Goal: Information Seeking & Learning: Learn about a topic

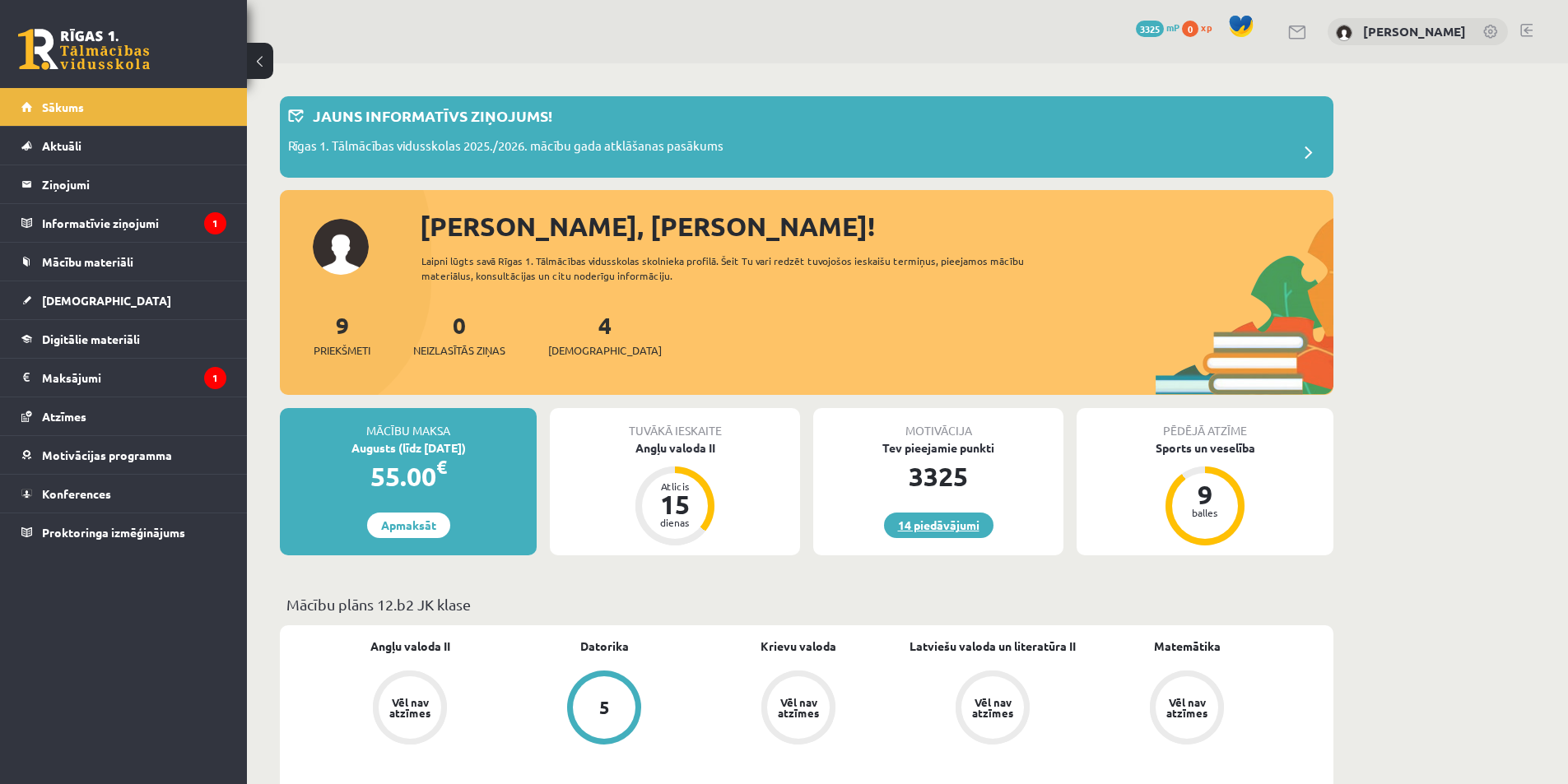
click at [945, 527] on link "14 piedāvājumi" at bounding box center [937, 525] width 109 height 26
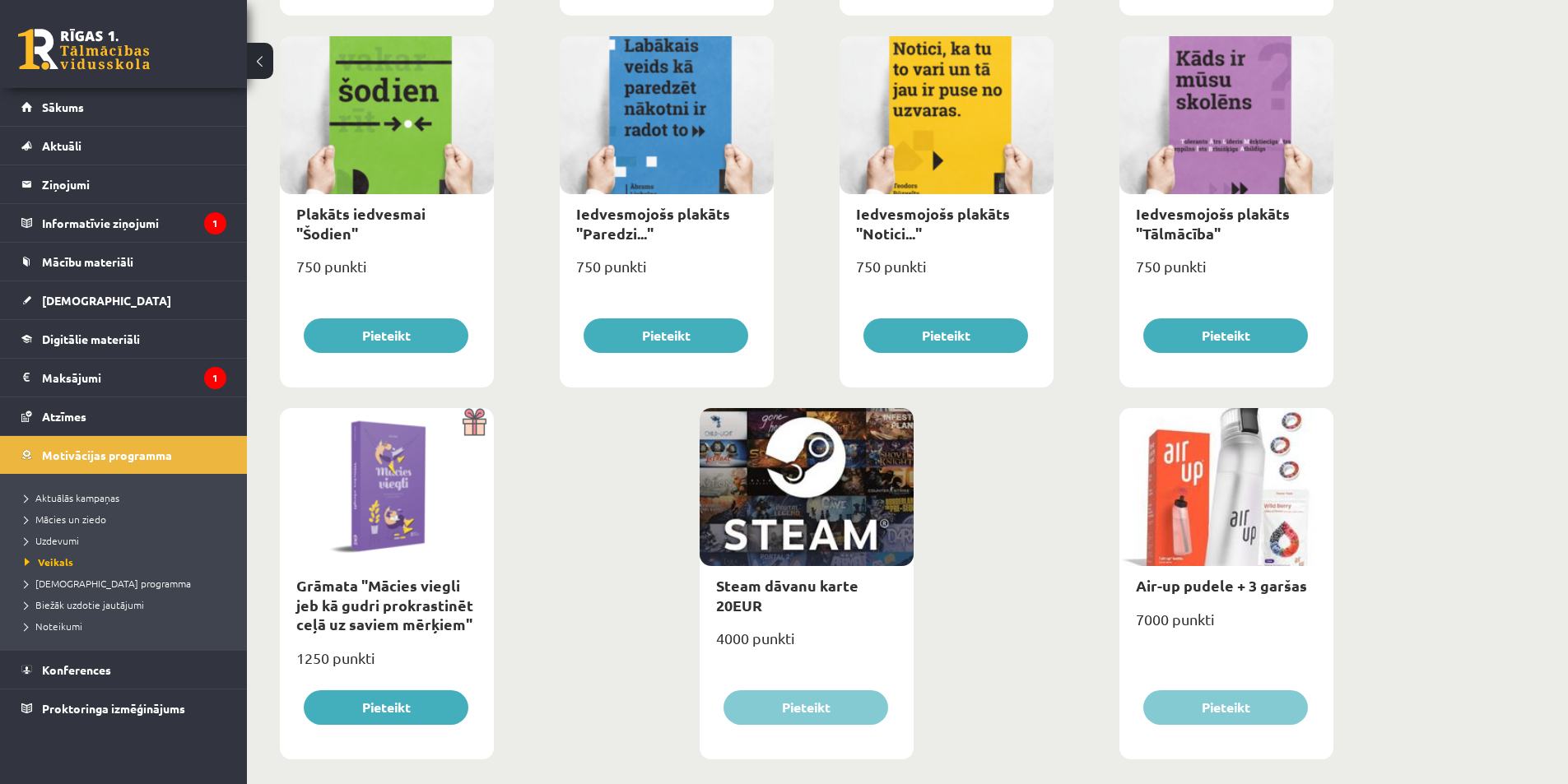
scroll to position [1728, 0]
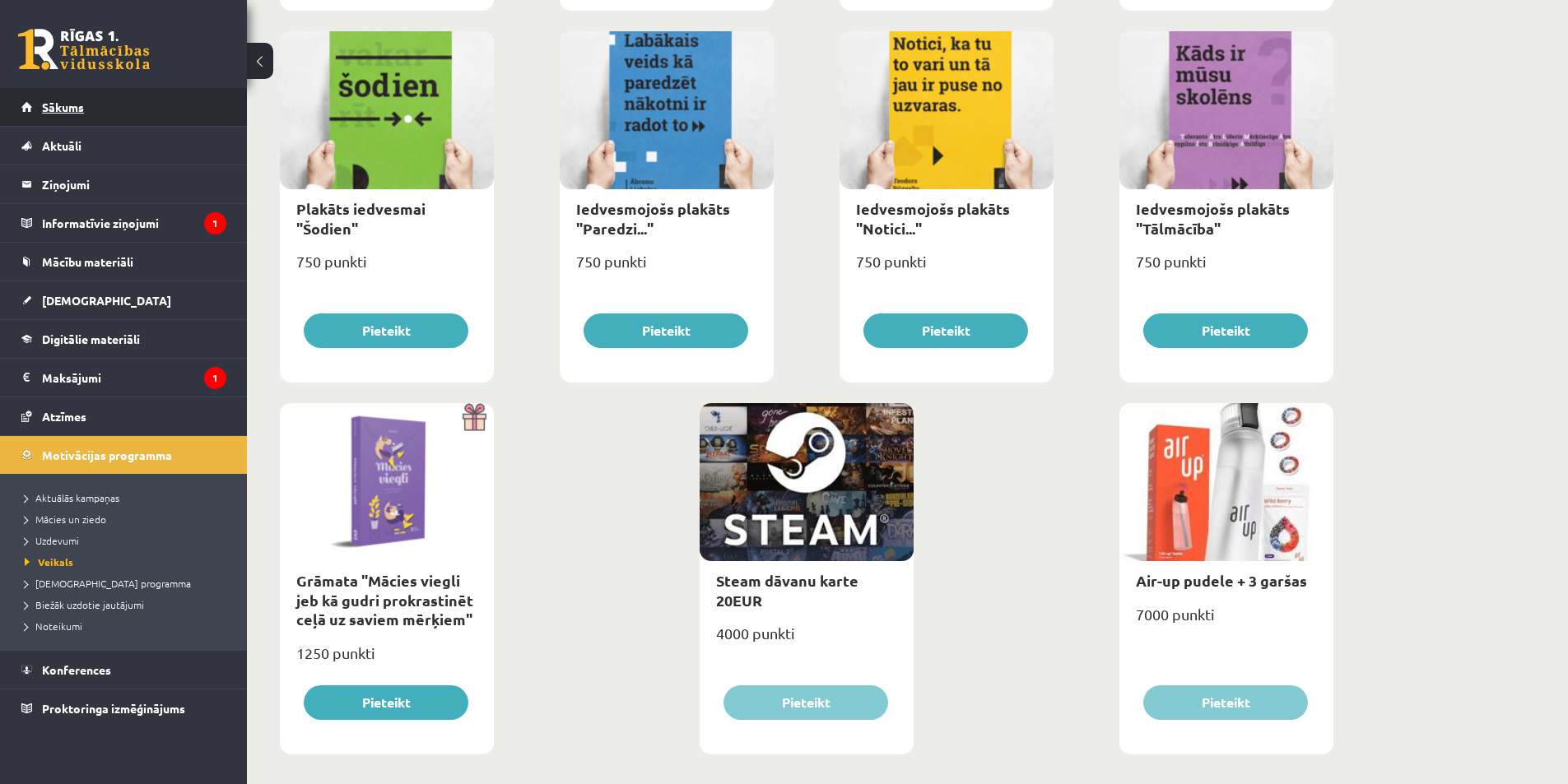
click at [88, 109] on link "Sākums" at bounding box center [123, 106] width 205 height 38
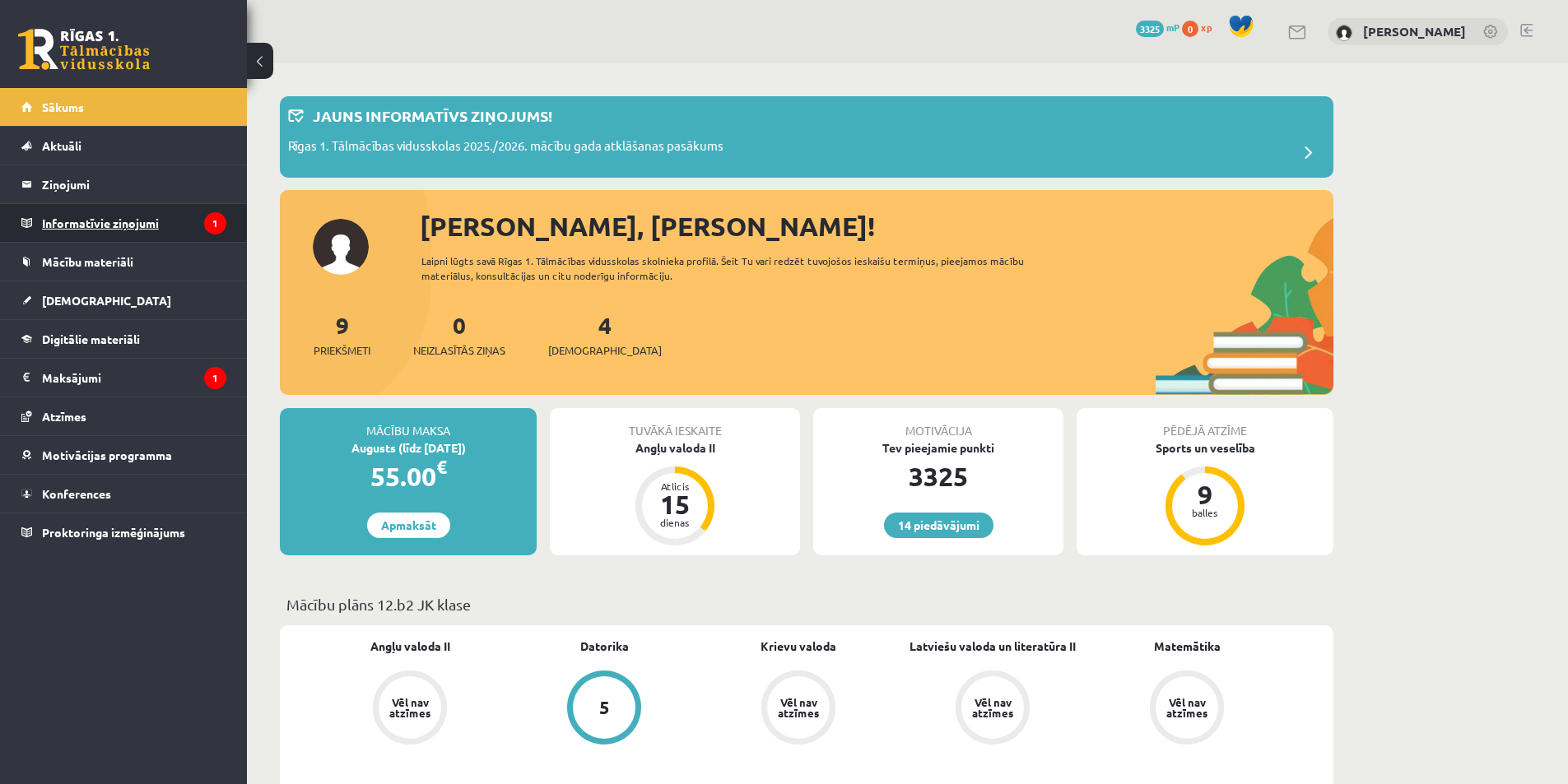
click at [140, 229] on legend "Informatīvie ziņojumi 1" at bounding box center [134, 223] width 184 height 38
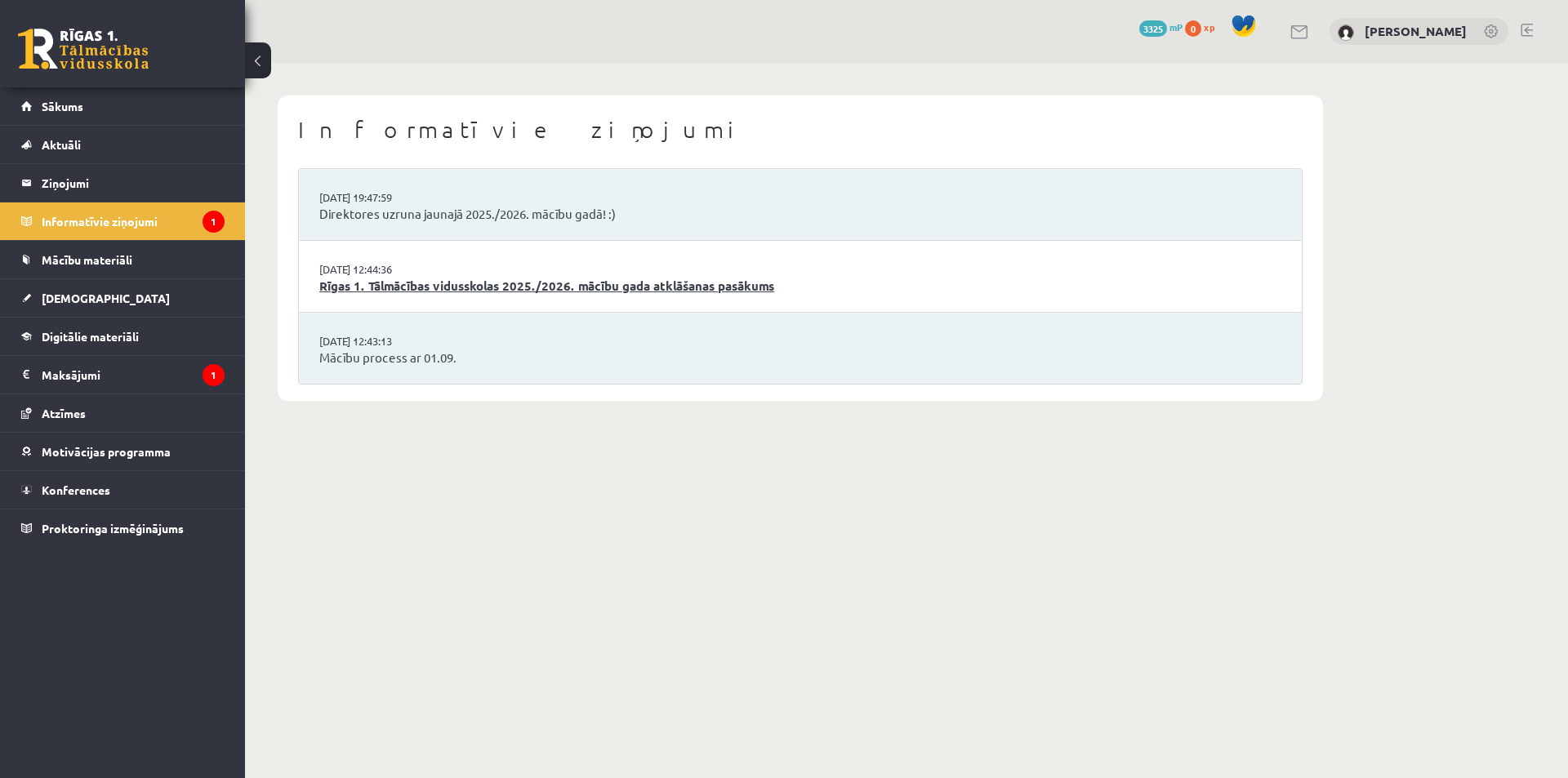
click at [435, 286] on link "Rīgas 1. Tālmācības vidusskolas 2025./2026. mācību gada atklāšanas pasākums" at bounding box center [800, 286] width 962 height 18
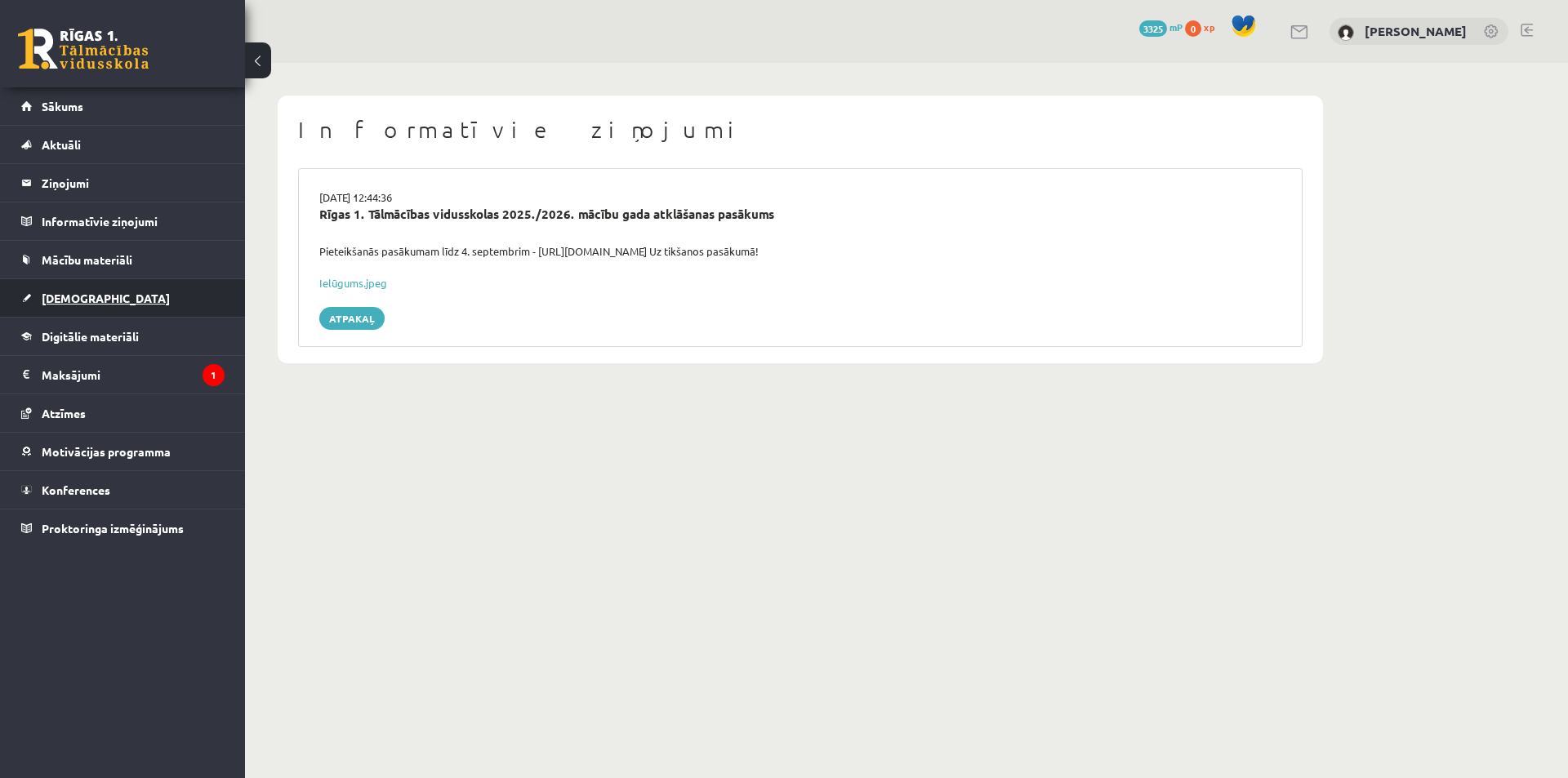
click at [166, 298] on link "[DEMOGRAPHIC_DATA]" at bounding box center [122, 297] width 203 height 38
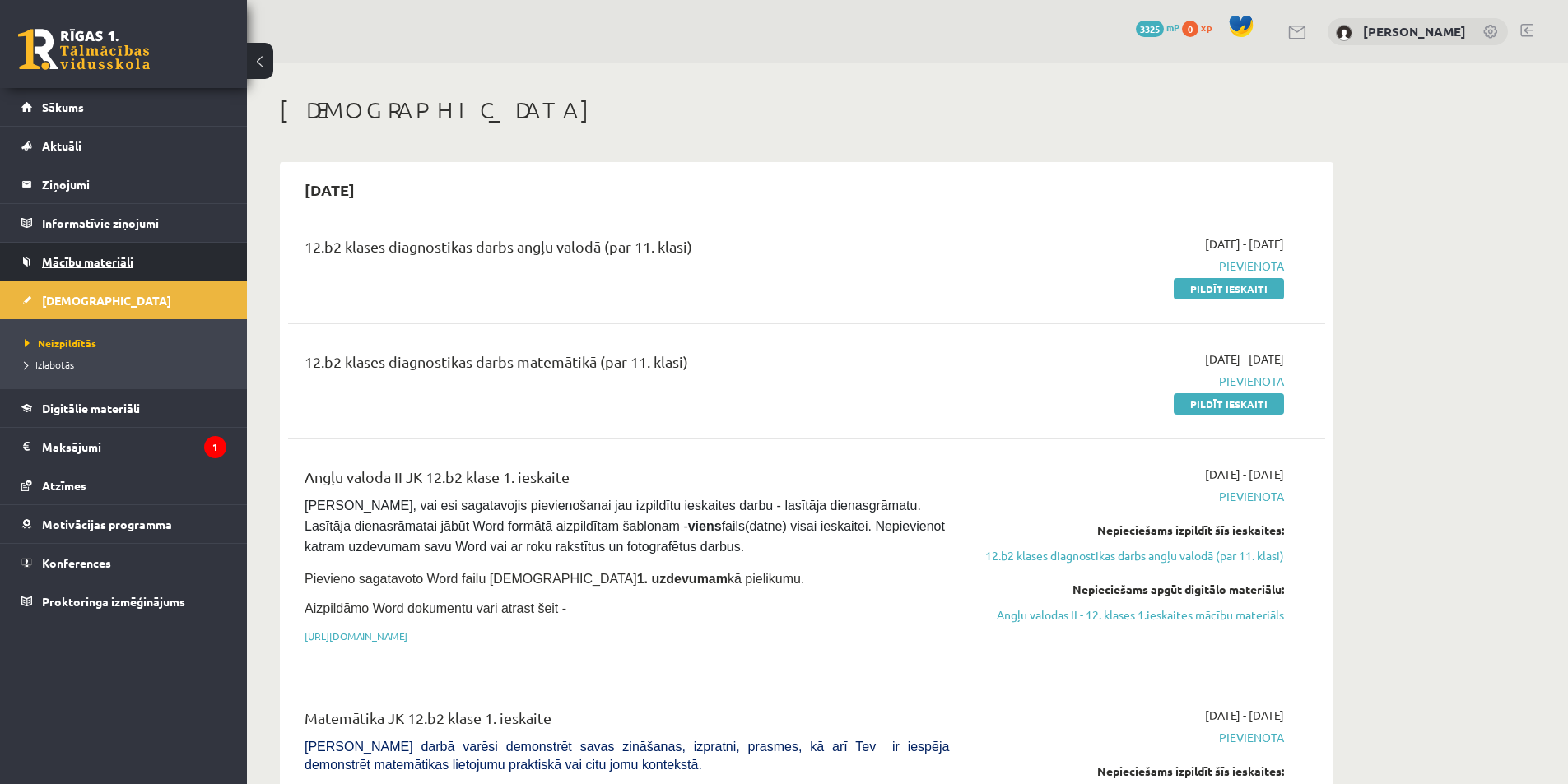
click at [156, 259] on link "Mācību materiāli" at bounding box center [123, 262] width 205 height 38
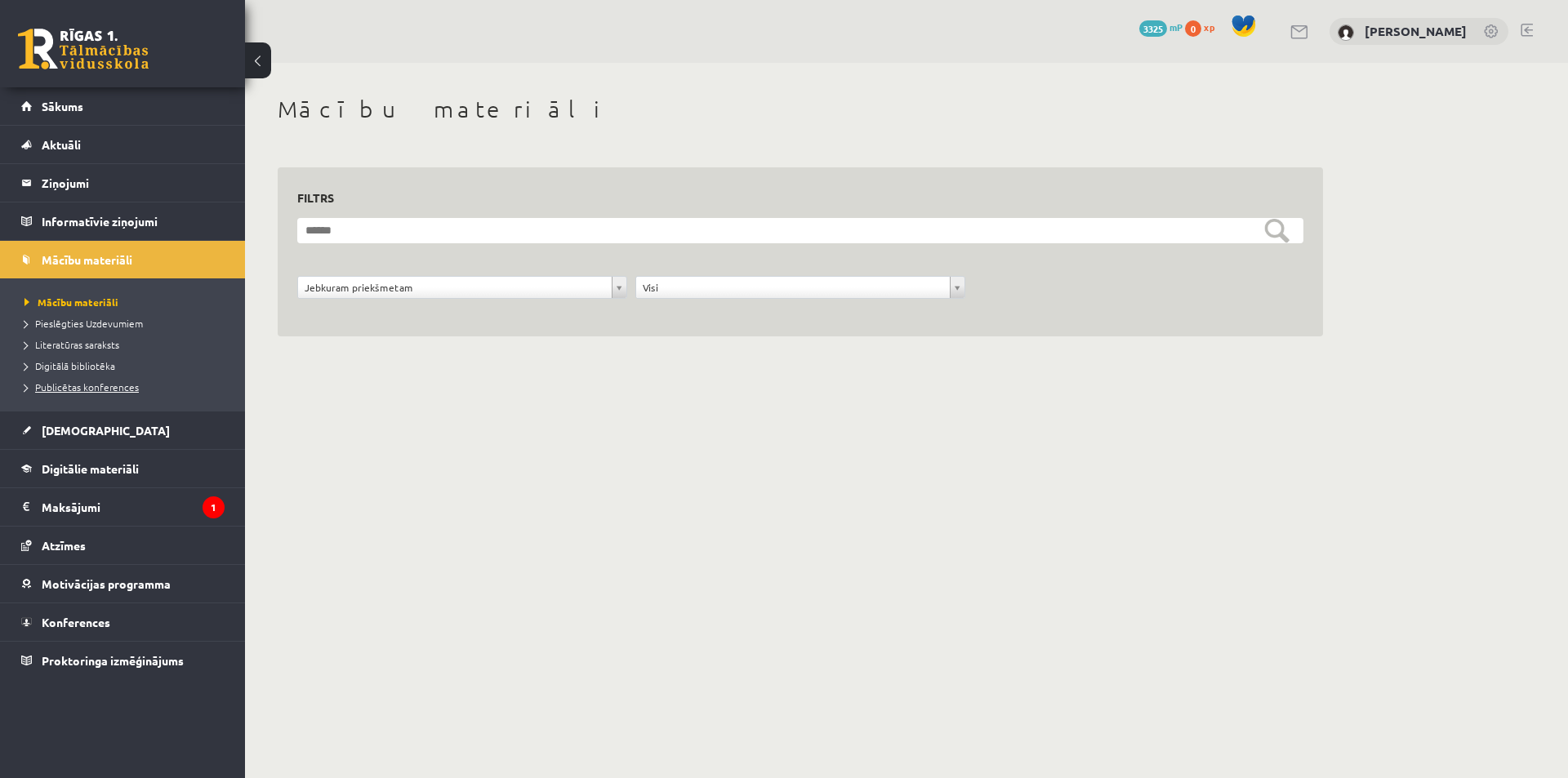
click at [101, 390] on span "Publicētas konferences" at bounding box center [82, 386] width 114 height 13
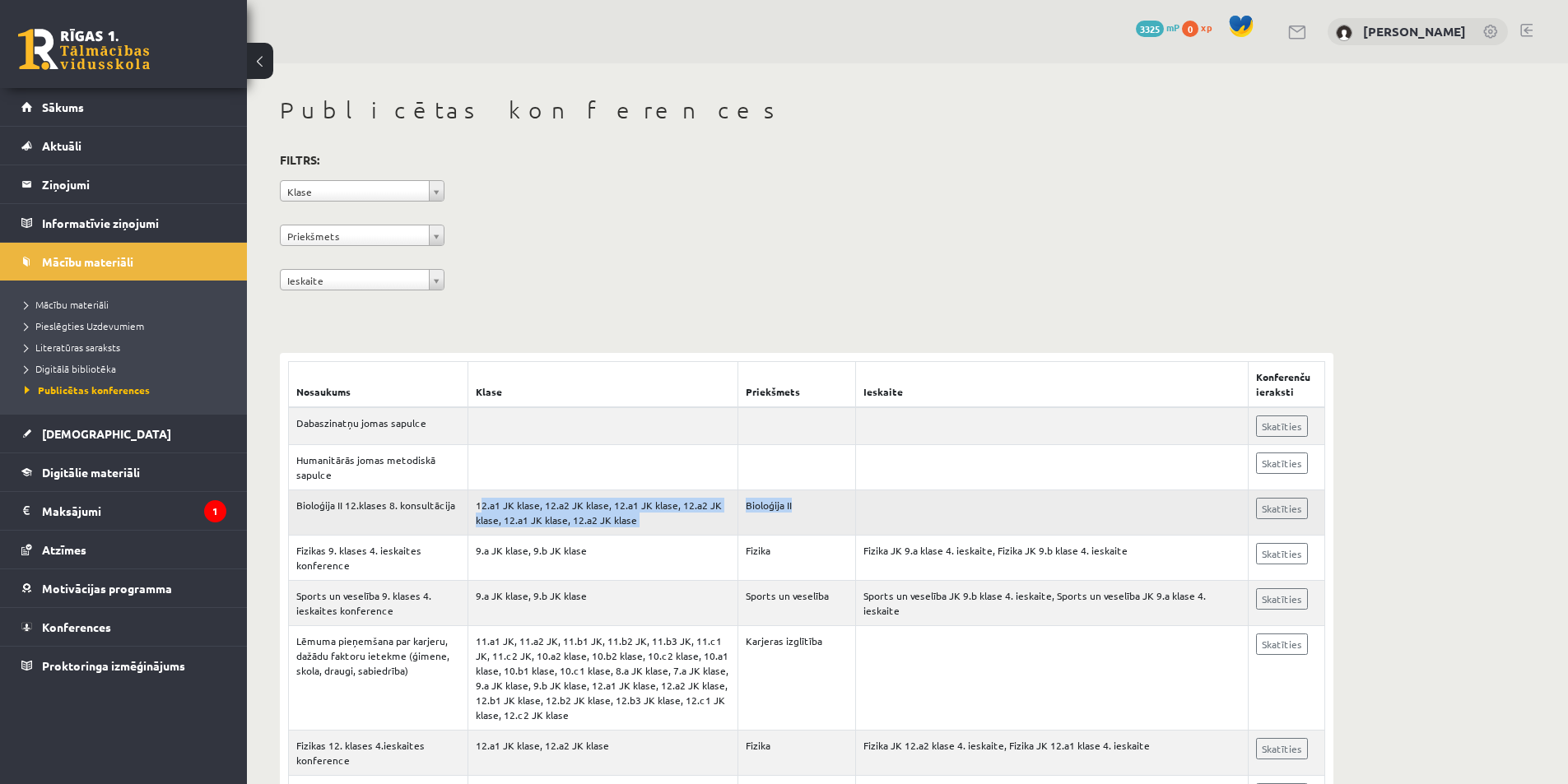
drag, startPoint x: 460, startPoint y: 512, endPoint x: 810, endPoint y: 501, distance: 350.2
click at [809, 501] on tr "Bioloģija II 12.klases 8. konsultācija 12.a1 JK klase, 12.a2 JK klase, 12.a1 JK…" at bounding box center [807, 513] width 1036 height 45
click at [651, 507] on td "12.a1 JK klase, 12.a2 JK klase, 12.a1 JK klase, 12.a2 JK klase, 12.a1 JK klase,…" at bounding box center [603, 513] width 270 height 45
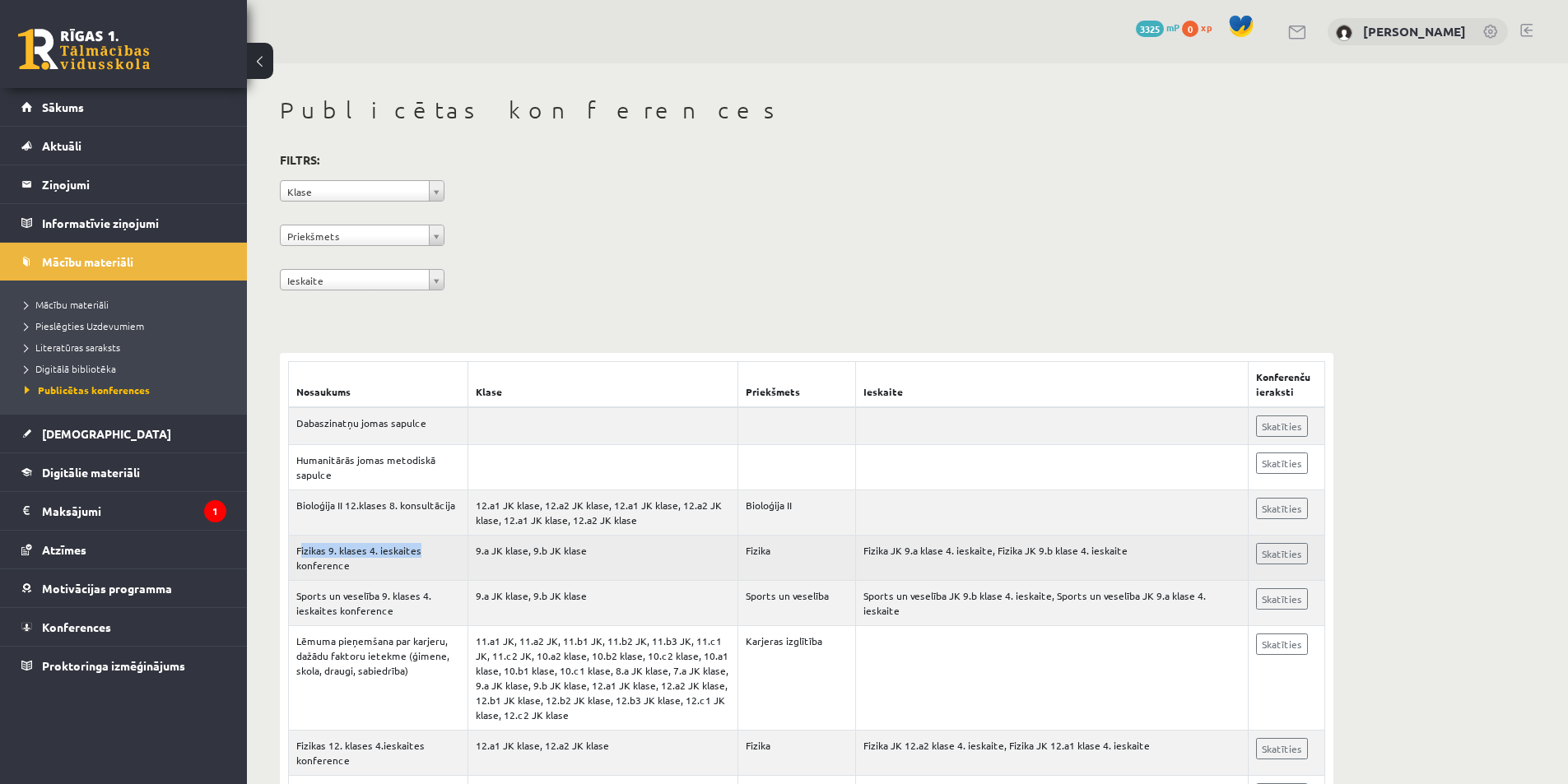
drag, startPoint x: 302, startPoint y: 549, endPoint x: 427, endPoint y: 559, distance: 125.4
click at [427, 557] on td "Fizikas 9. klases 4. ieskaites konference" at bounding box center [379, 558] width 179 height 45
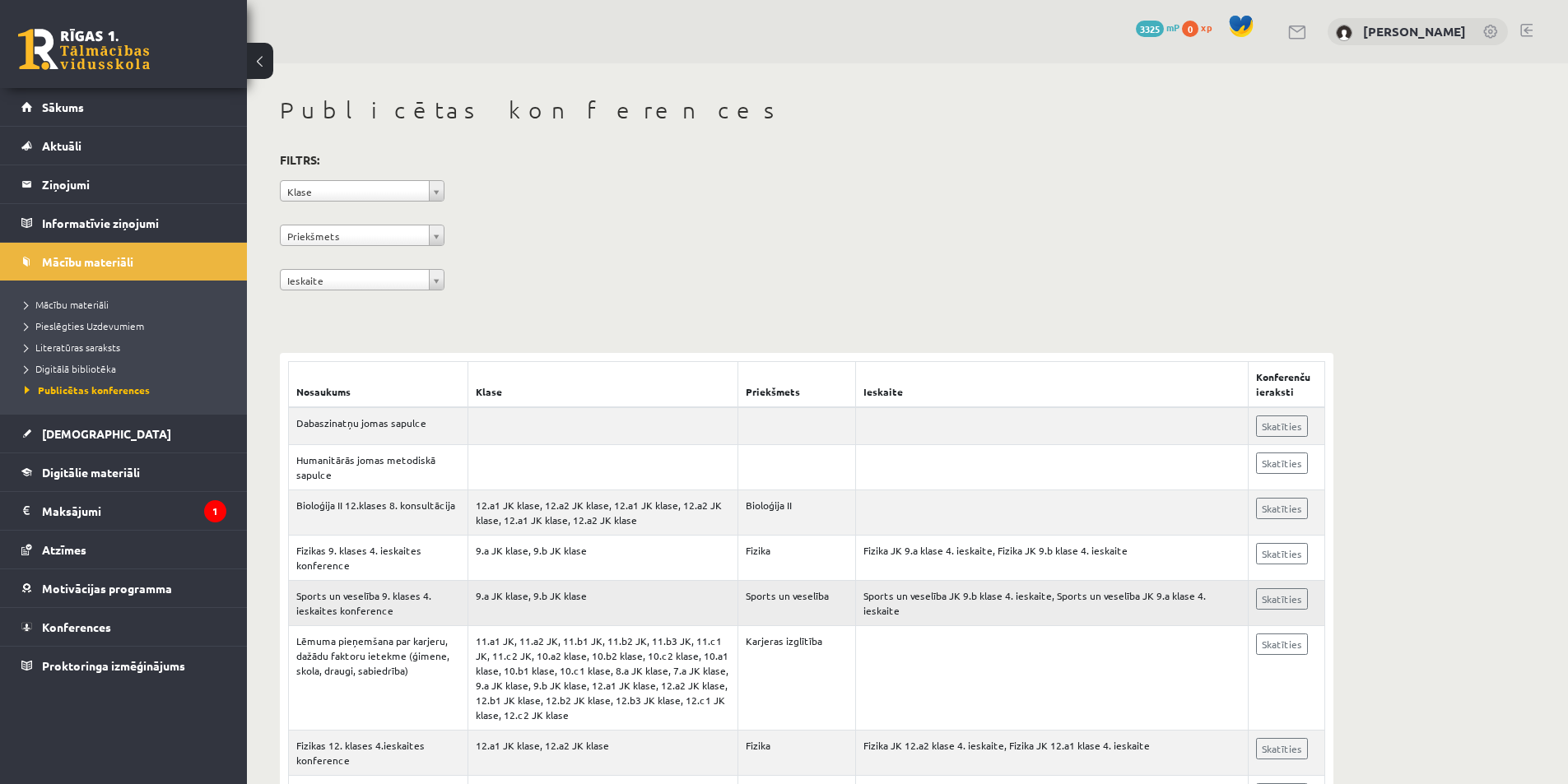
drag, startPoint x: 382, startPoint y: 582, endPoint x: 391, endPoint y: 583, distance: 9.1
click at [382, 583] on td "Sports un veselība 9. klases 4. ieskaites konference" at bounding box center [379, 603] width 179 height 45
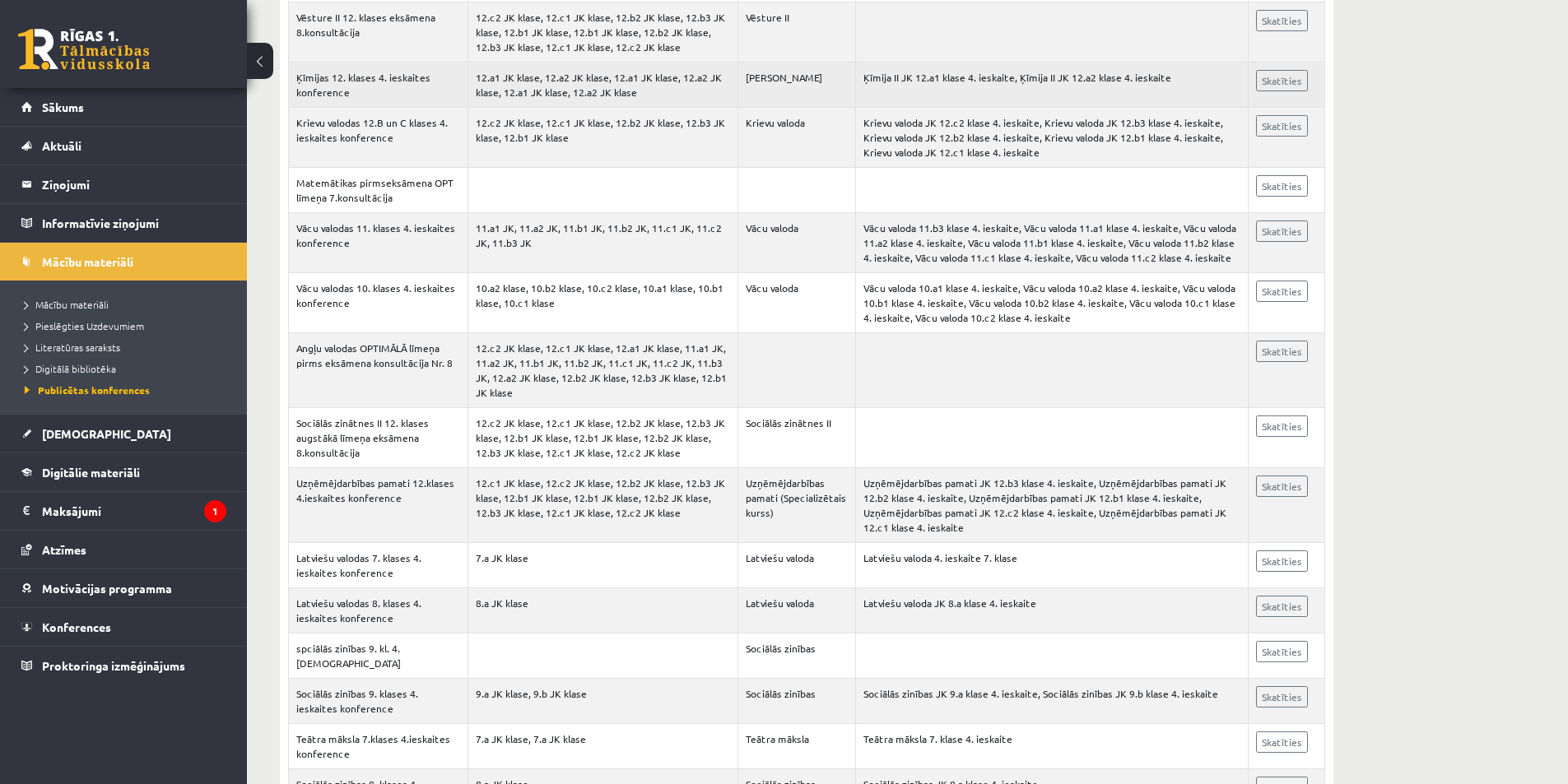
scroll to position [2222, 0]
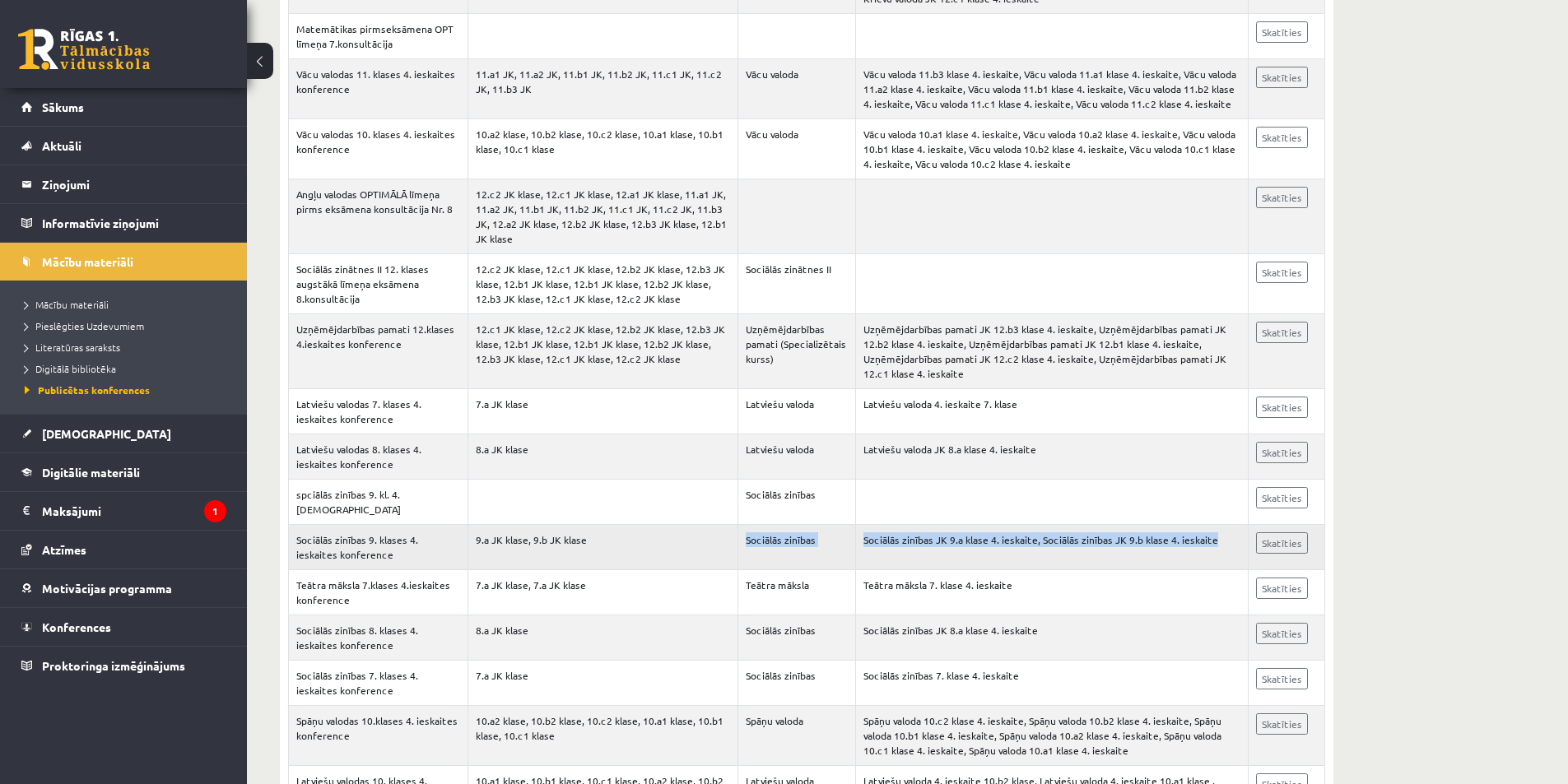
drag, startPoint x: 728, startPoint y: 500, endPoint x: 1196, endPoint y: 506, distance: 468.0
click at [1207, 525] on tr "Sociālās zinības 9. klases 4. ieskaites konference 9.a JK klase, 9.b JK klase S…" at bounding box center [807, 547] width 1036 height 45
click at [1086, 525] on td "Sociālās zinības JK 9.a klase 4. ieskaite, Sociālās zinības JK 9.b klase 4. ies…" at bounding box center [1051, 547] width 393 height 45
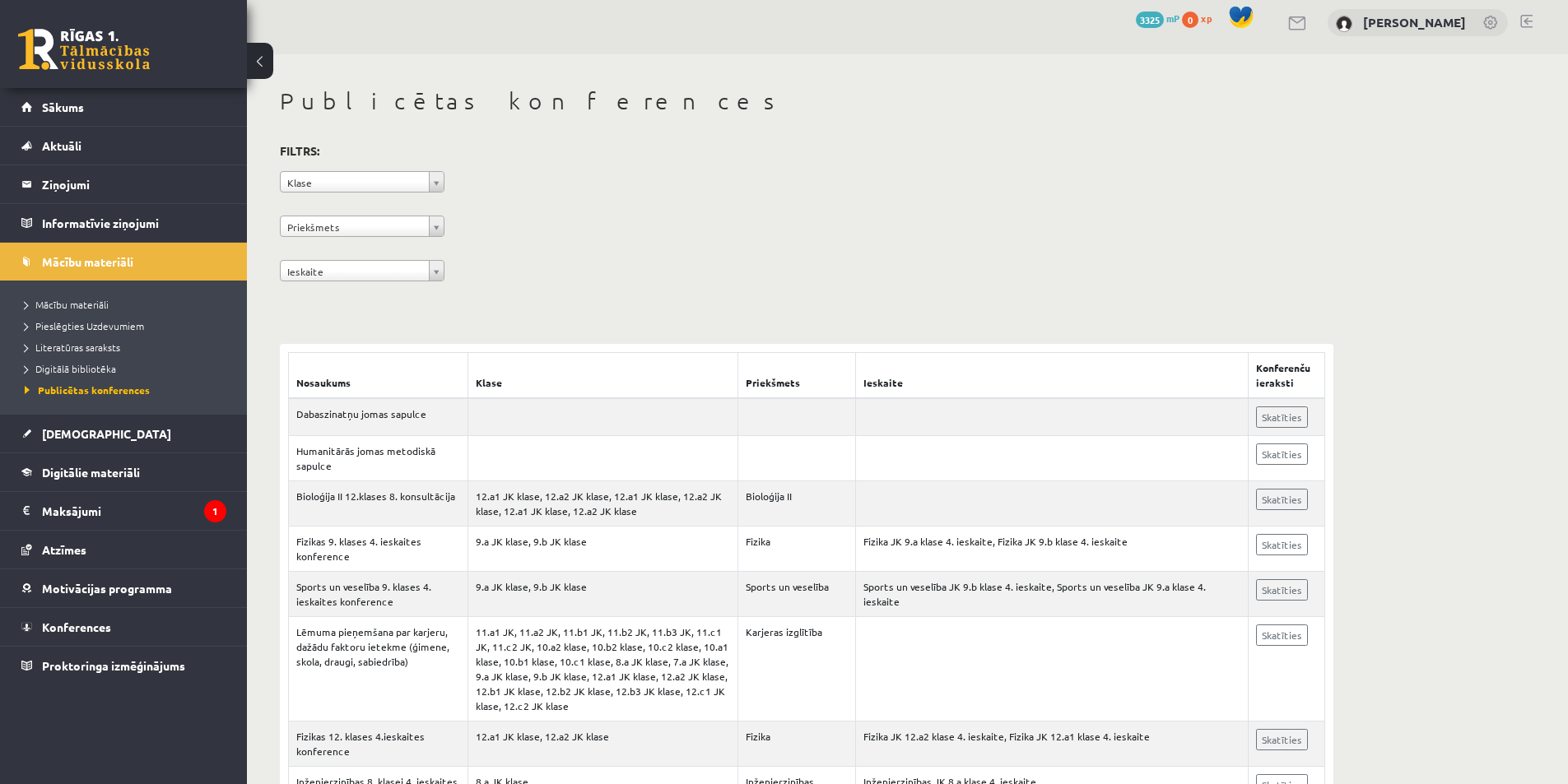
scroll to position [0, 0]
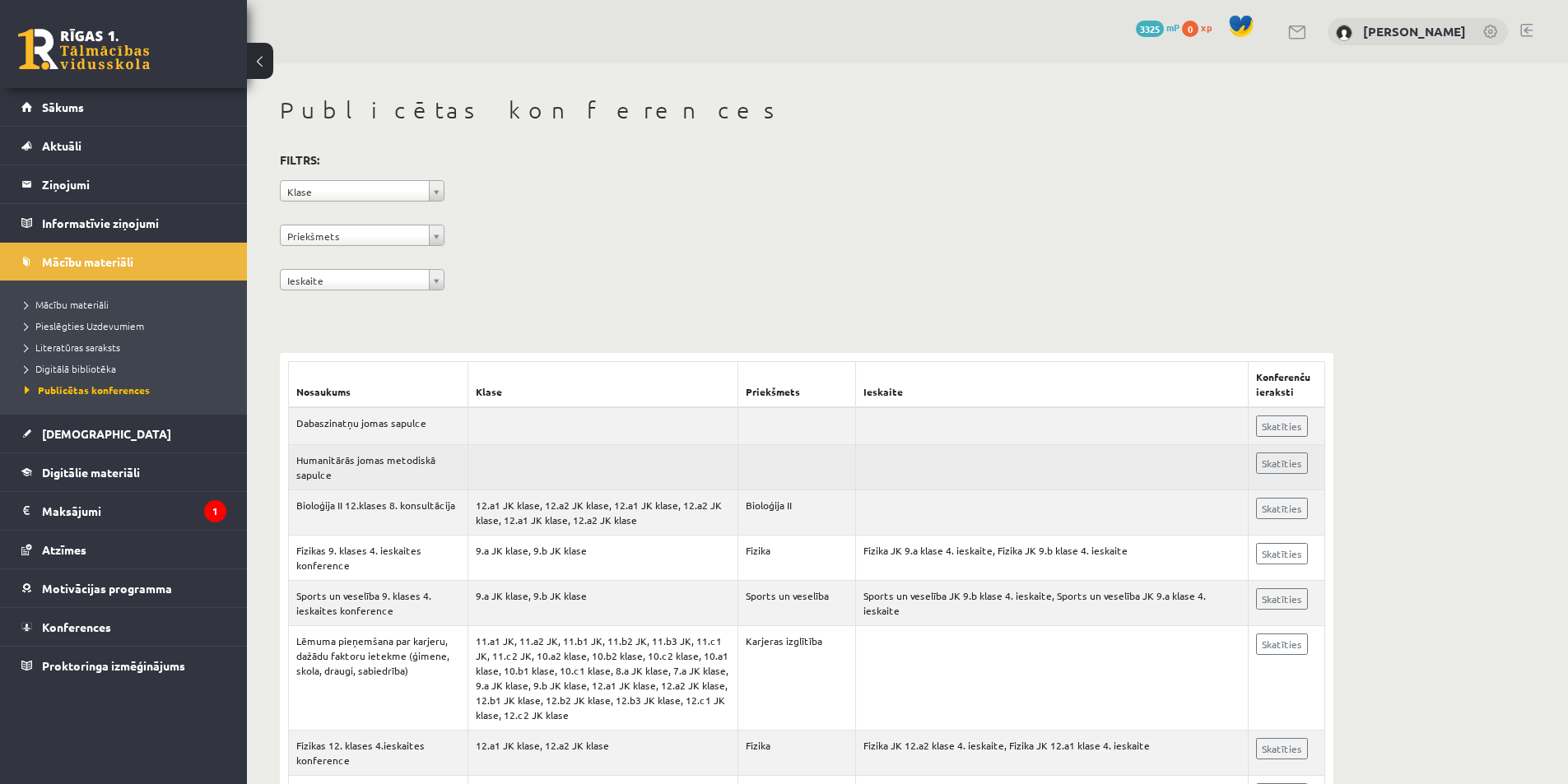
click at [995, 479] on td at bounding box center [1051, 467] width 393 height 45
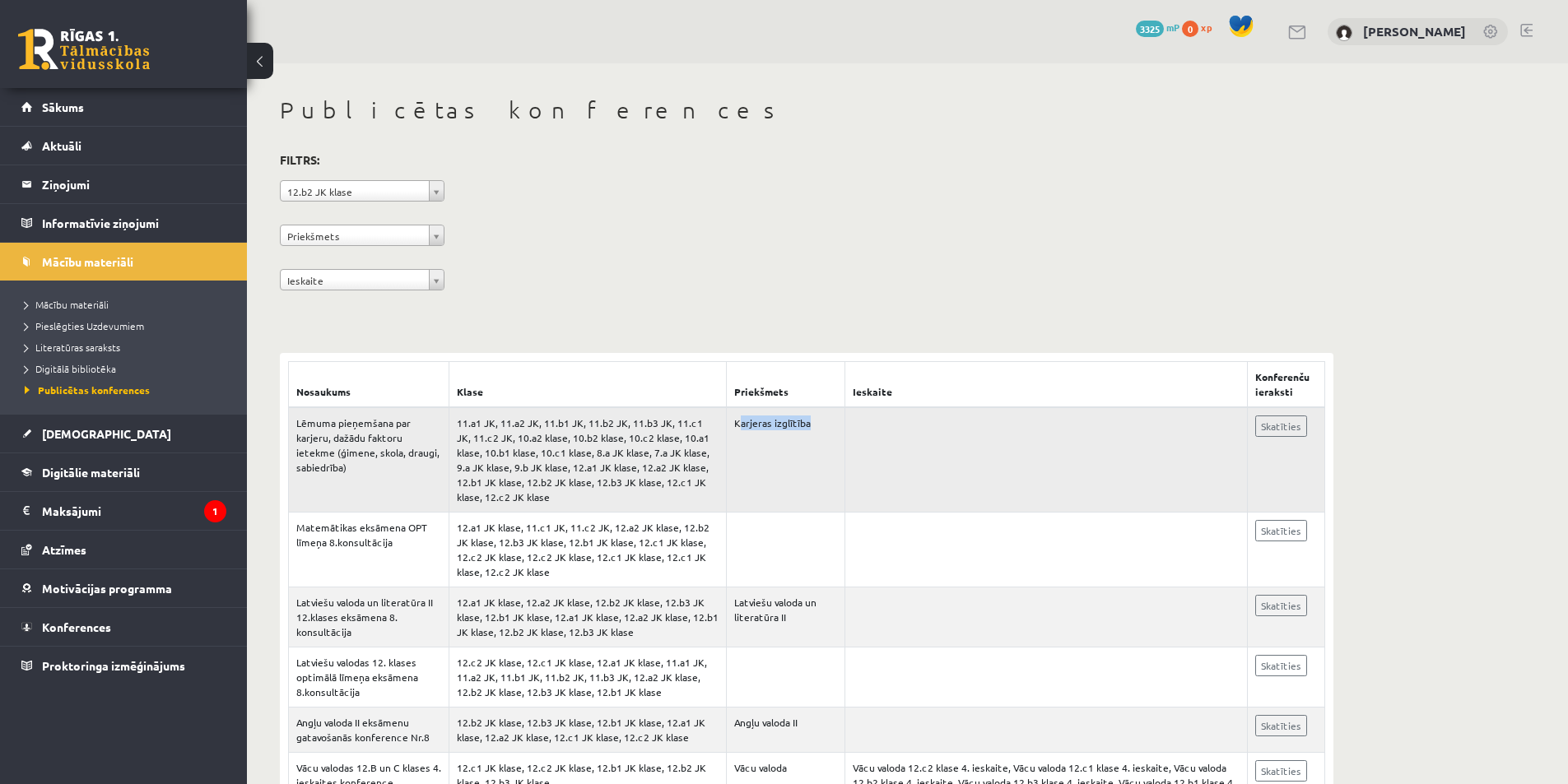
drag, startPoint x: 740, startPoint y: 424, endPoint x: 844, endPoint y: 422, distance: 104.0
click at [844, 422] on tr "Lēmuma pieņemšana par karjeru, dažādu faktoru ietekme (ģimene, skola, draugi, s…" at bounding box center [807, 459] width 1036 height 106
click at [838, 477] on td "Karjeras izglītība" at bounding box center [786, 459] width 119 height 106
click at [123, 118] on link "Sākums" at bounding box center [123, 106] width 205 height 38
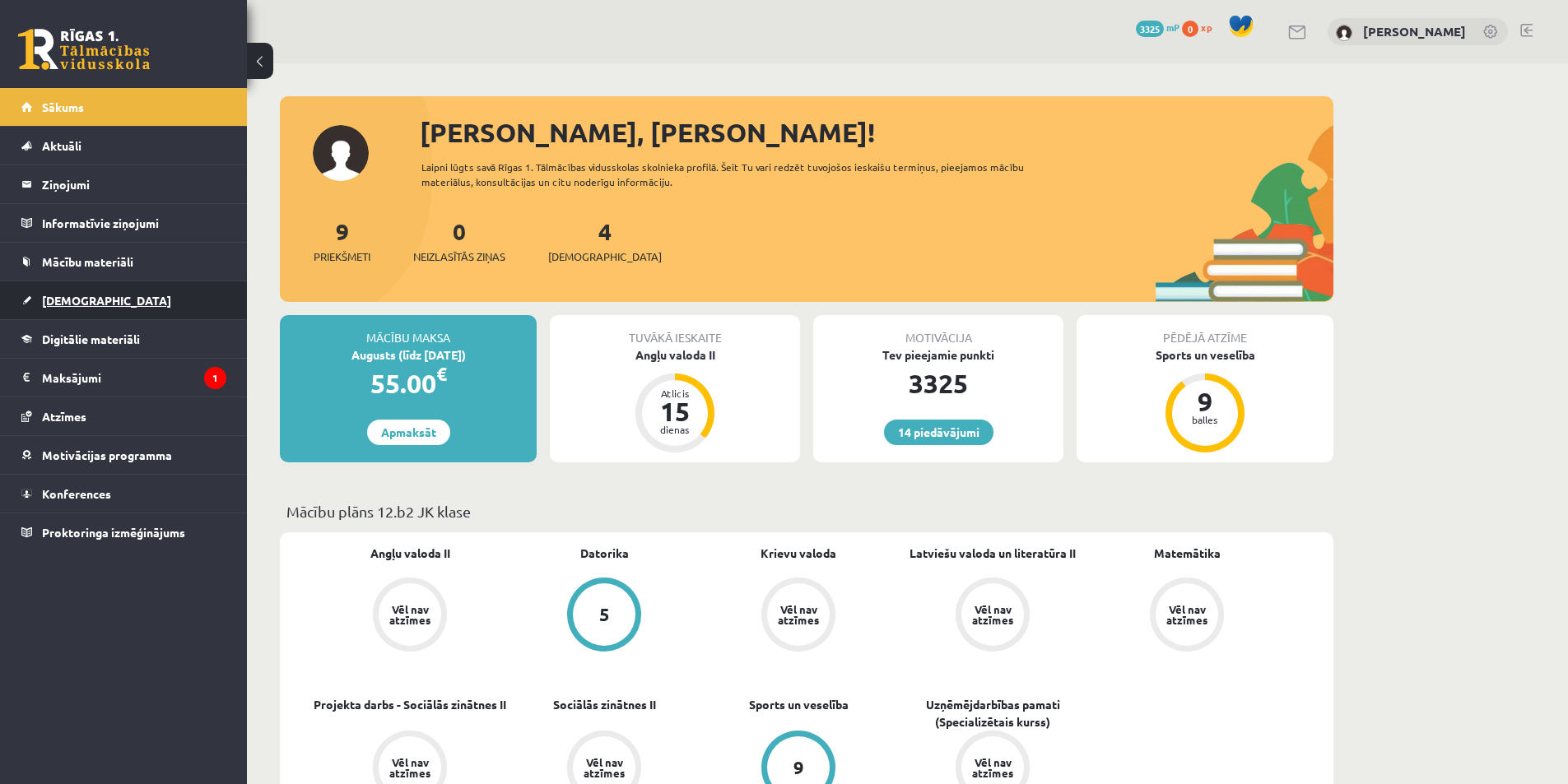
click at [149, 294] on link "[DEMOGRAPHIC_DATA]" at bounding box center [123, 300] width 205 height 38
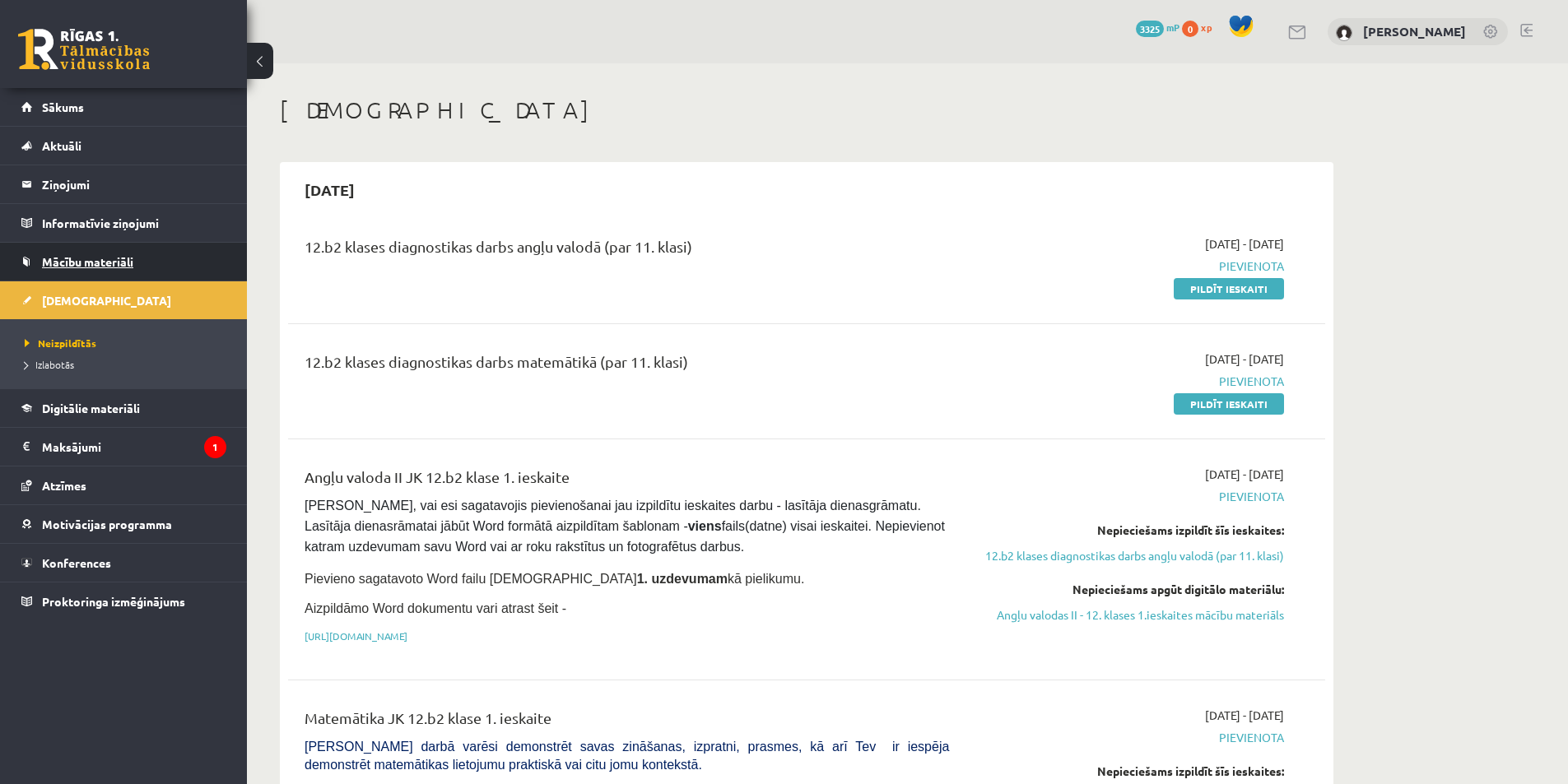
click at [91, 264] on span "Mācību materiāli" at bounding box center [87, 262] width 91 height 15
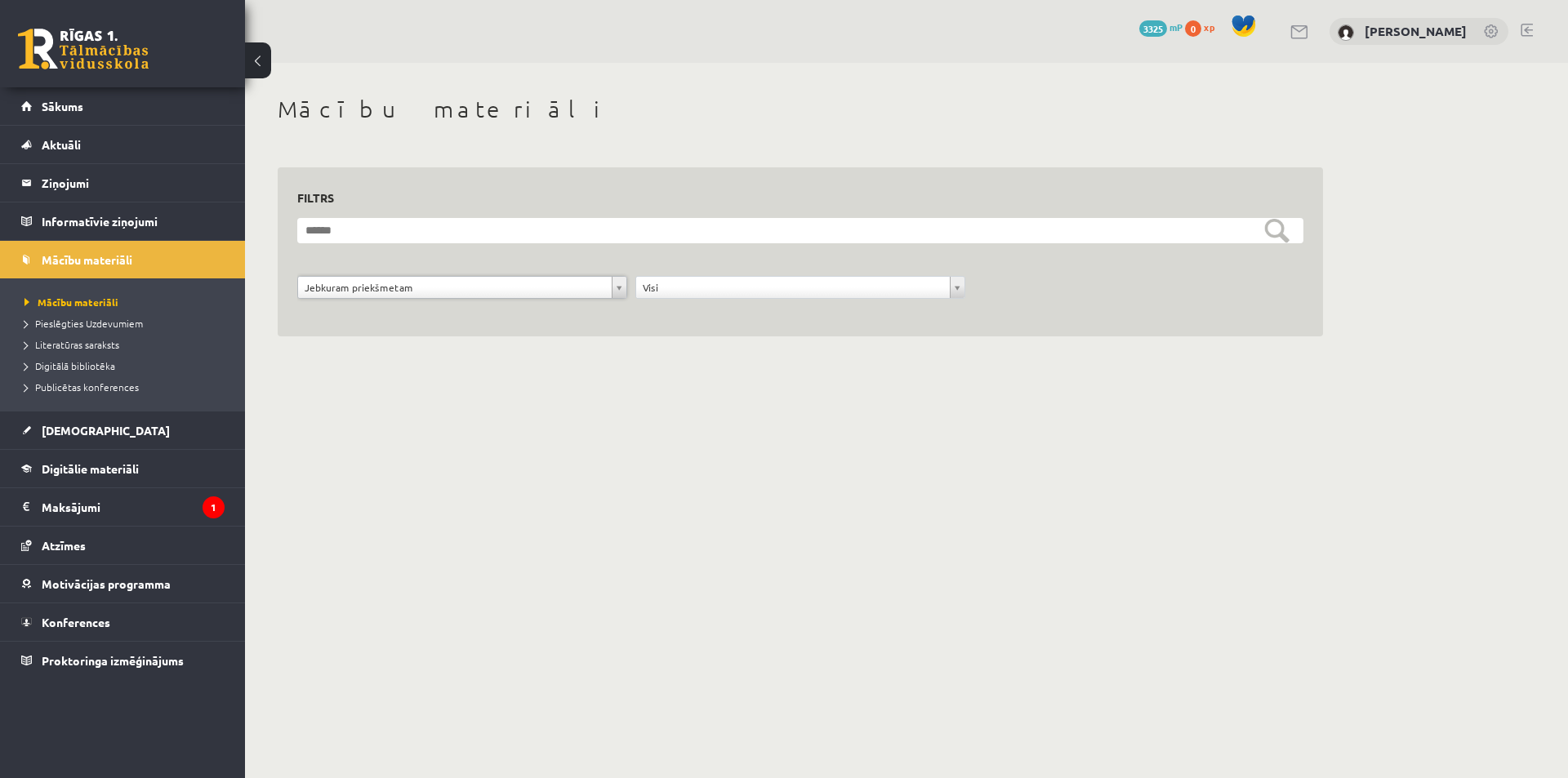
click at [1299, 385] on div "**********" at bounding box center [800, 234] width 1111 height 344
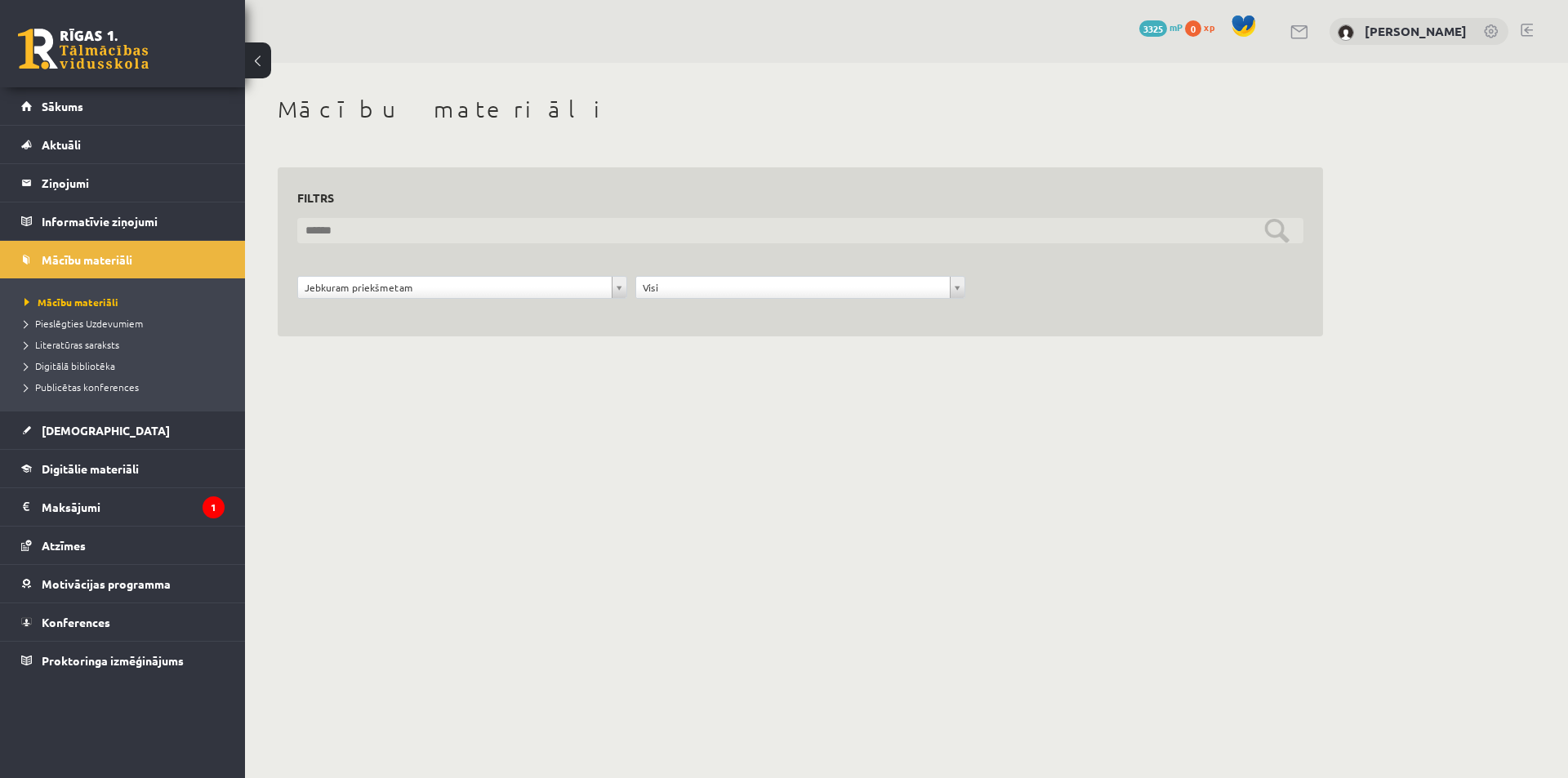
click at [1269, 231] on input "text" at bounding box center [800, 231] width 1006 height 26
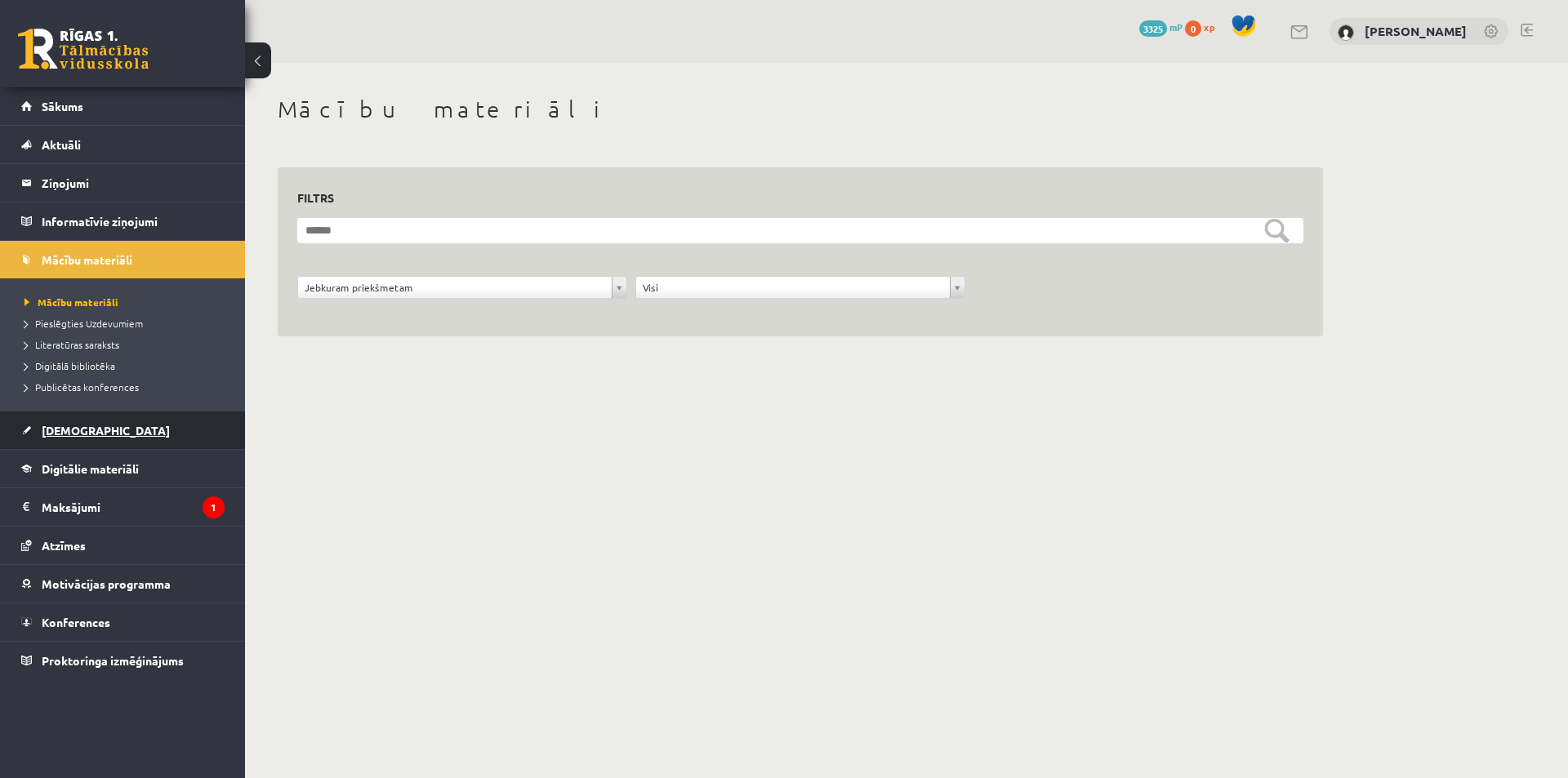
click at [100, 431] on link "[DEMOGRAPHIC_DATA]" at bounding box center [122, 430] width 203 height 38
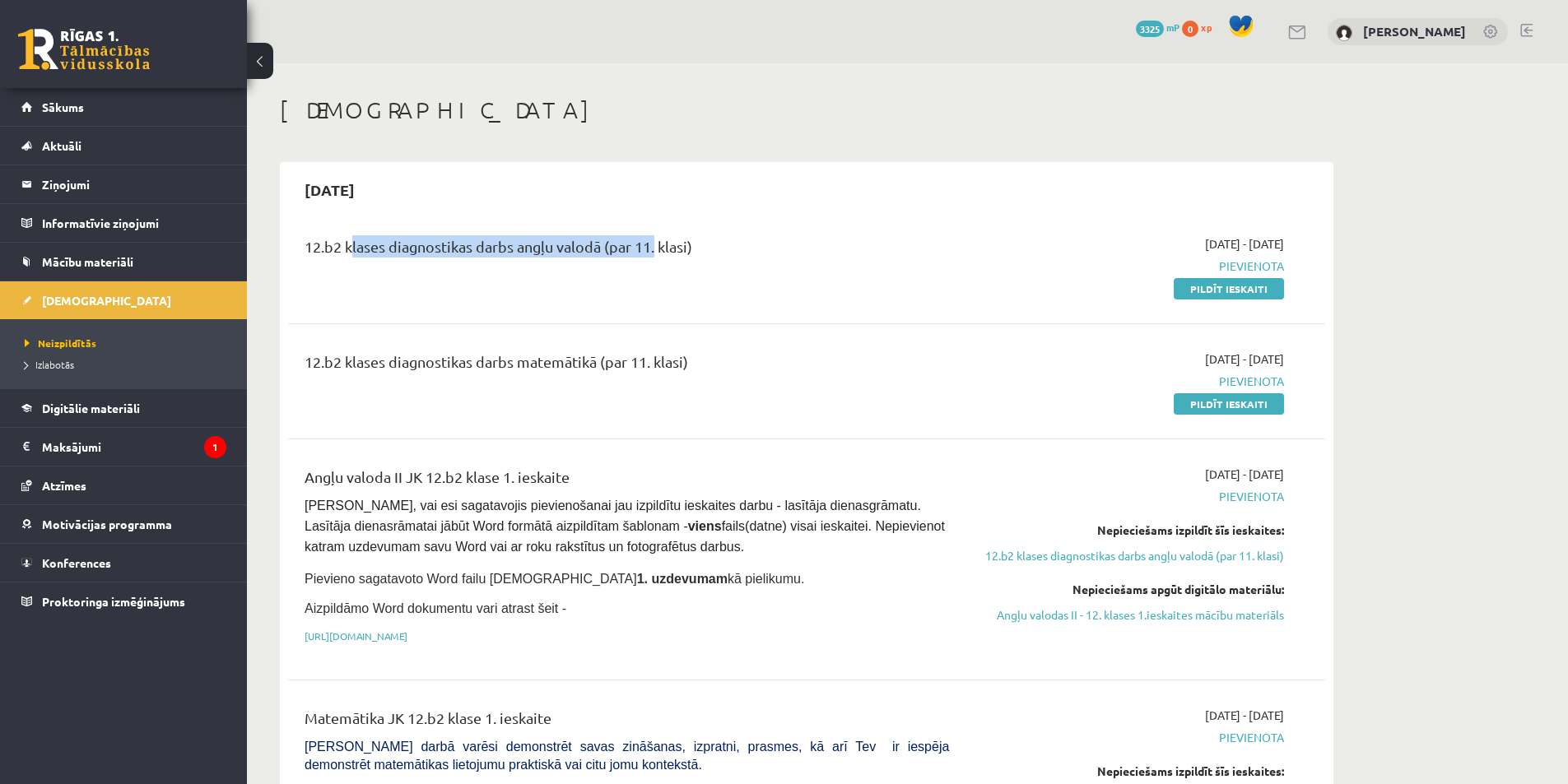
drag, startPoint x: 346, startPoint y: 239, endPoint x: 654, endPoint y: 245, distance: 308.1
click at [654, 245] on div "12.b2 klases diagnostikas darbs angļu valodā (par 11. klasi)" at bounding box center [626, 250] width 644 height 30
drag, startPoint x: 785, startPoint y: 286, endPoint x: 767, endPoint y: 289, distance: 18.2
click at [786, 286] on div "12.b2 klases diagnostikas darbs angļu valodā (par 11. klasi)" at bounding box center [626, 266] width 669 height 62
click at [97, 263] on span "Mācību materiāli" at bounding box center [87, 262] width 91 height 15
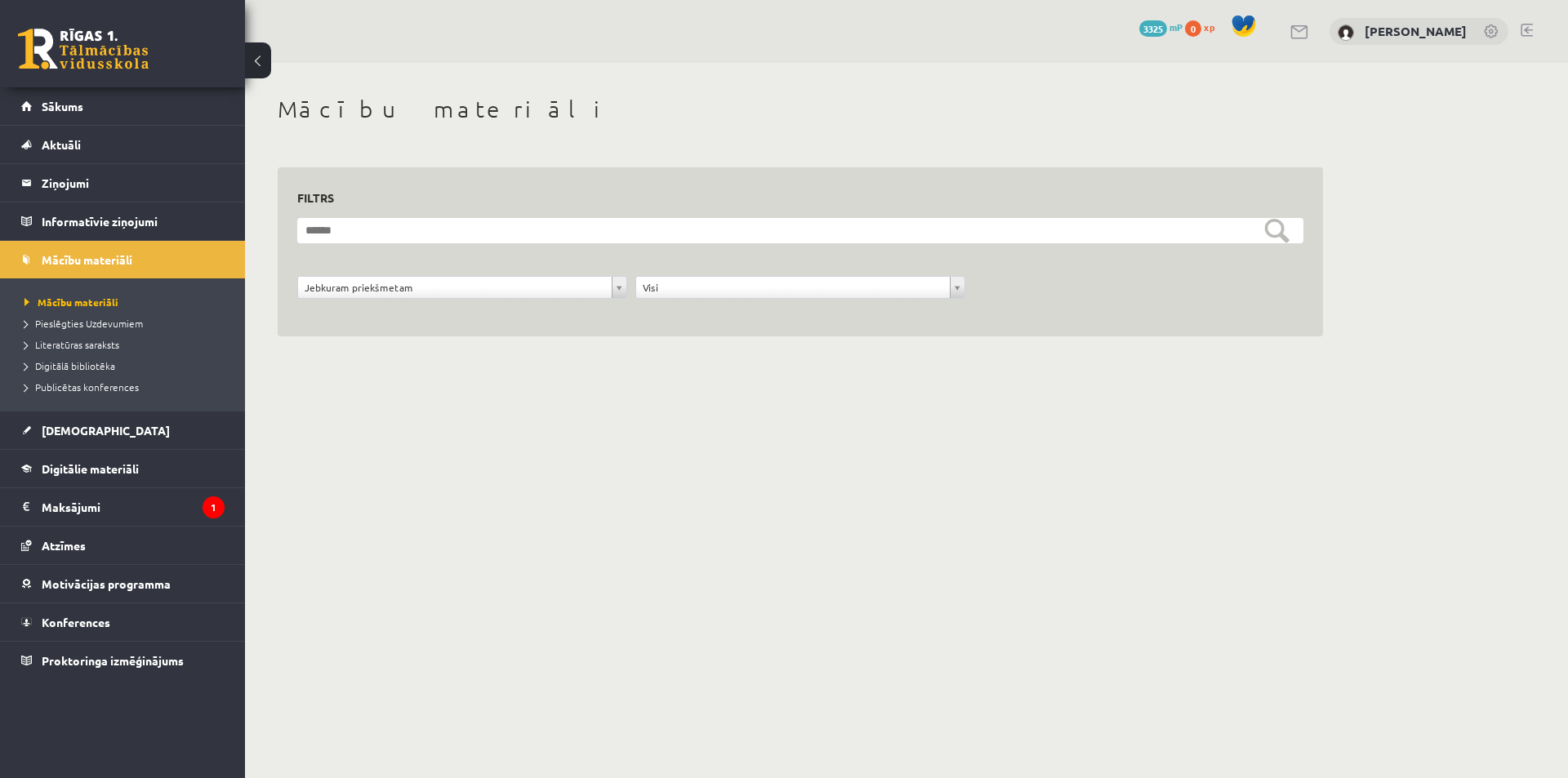
click at [439, 286] on form "**********" at bounding box center [800, 268] width 1006 height 99
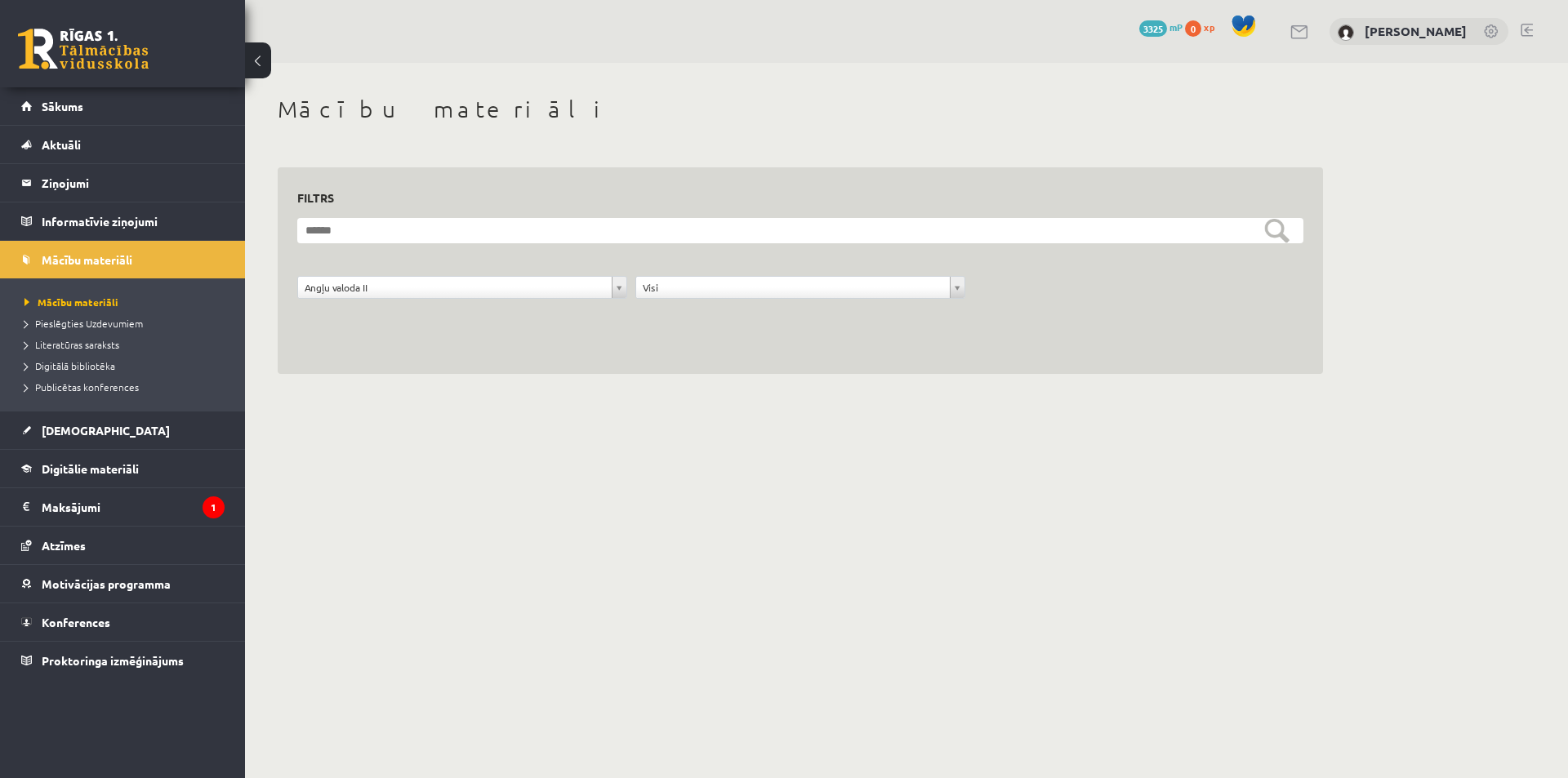
click at [487, 216] on div "**********" at bounding box center [800, 252] width 1006 height 130
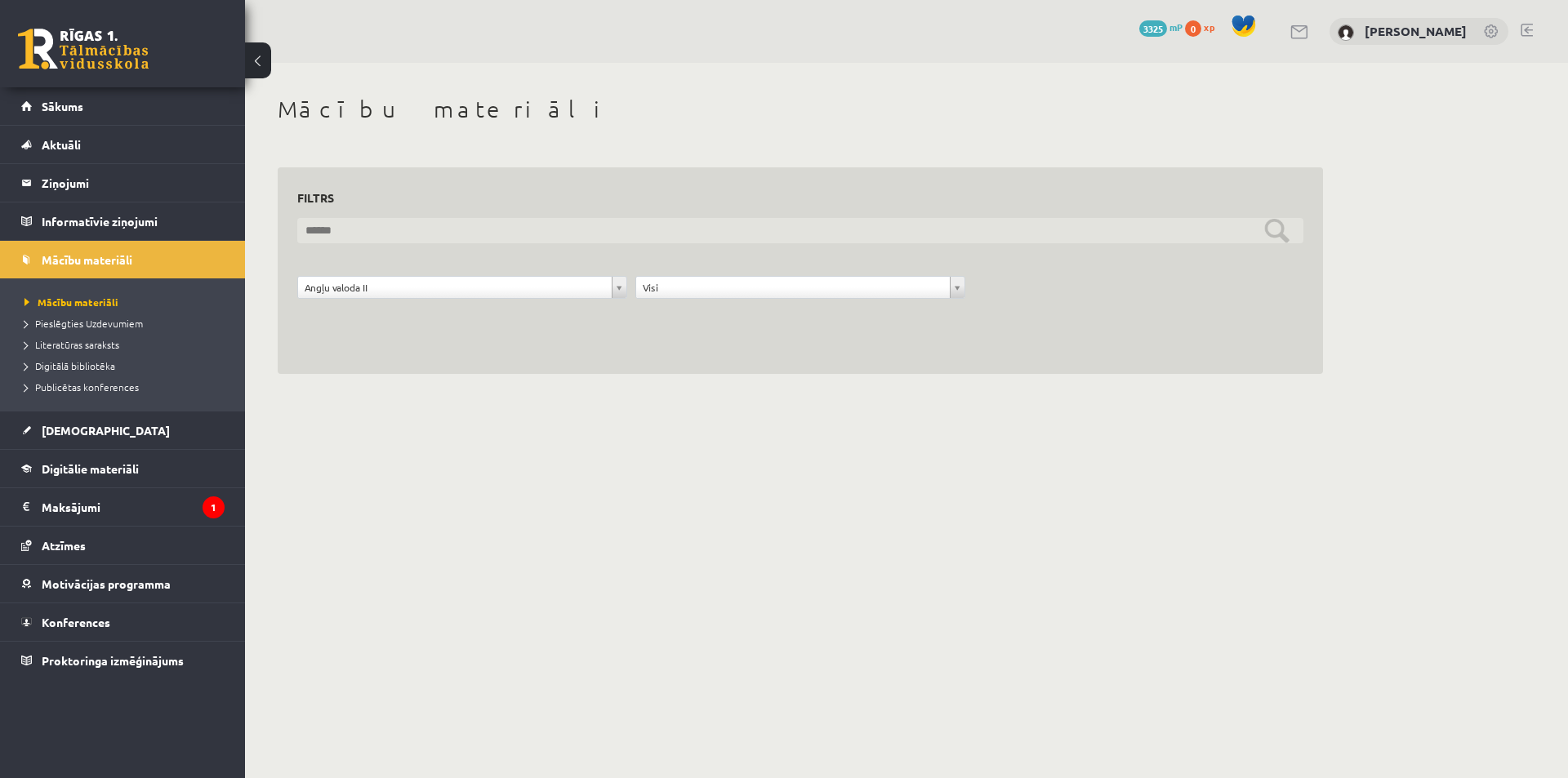
click at [489, 219] on input "text" at bounding box center [800, 231] width 1006 height 26
click at [504, 225] on input "text" at bounding box center [800, 231] width 1006 height 26
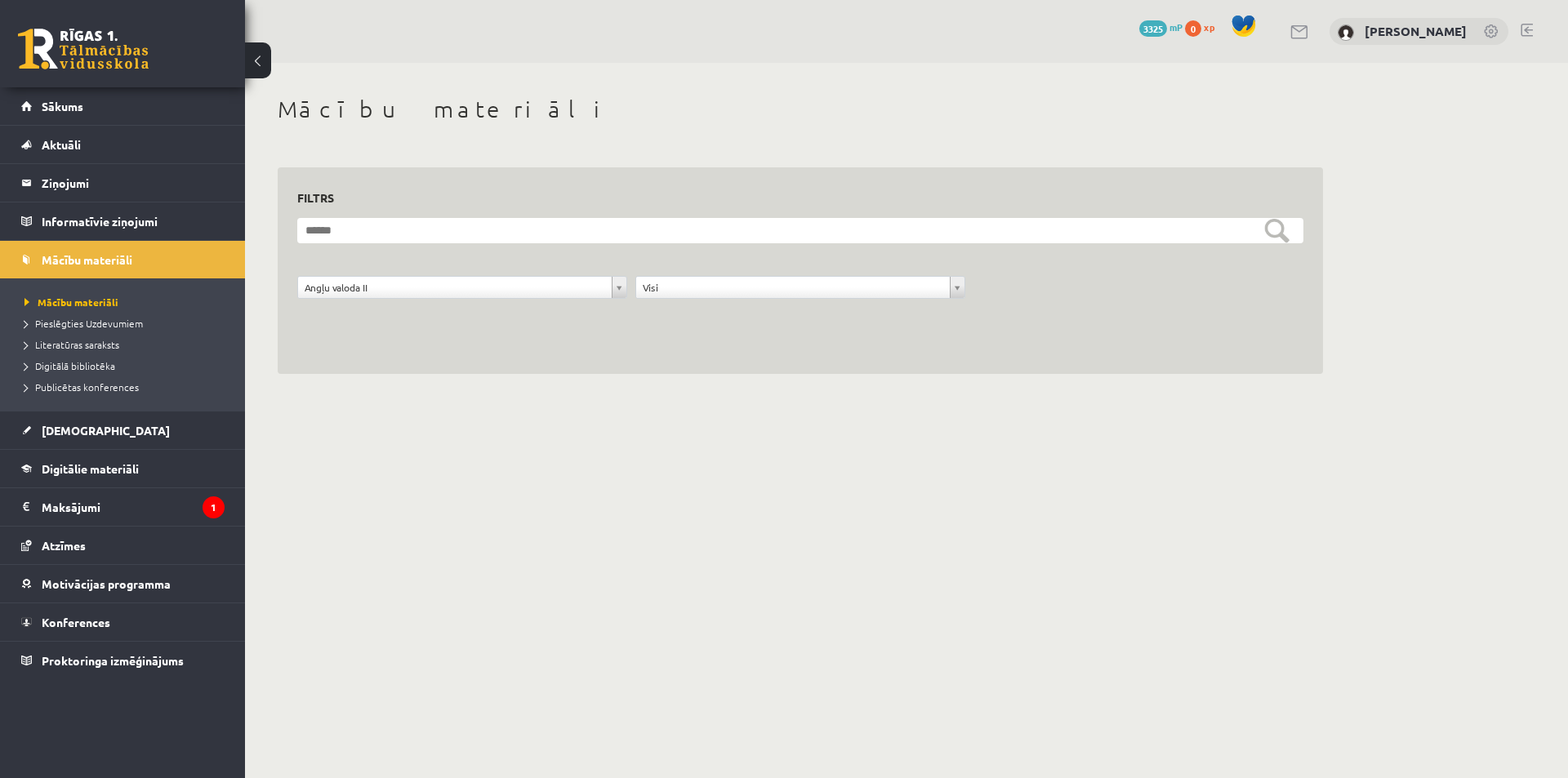
click at [498, 178] on div "**********" at bounding box center [800, 271] width 1046 height 208
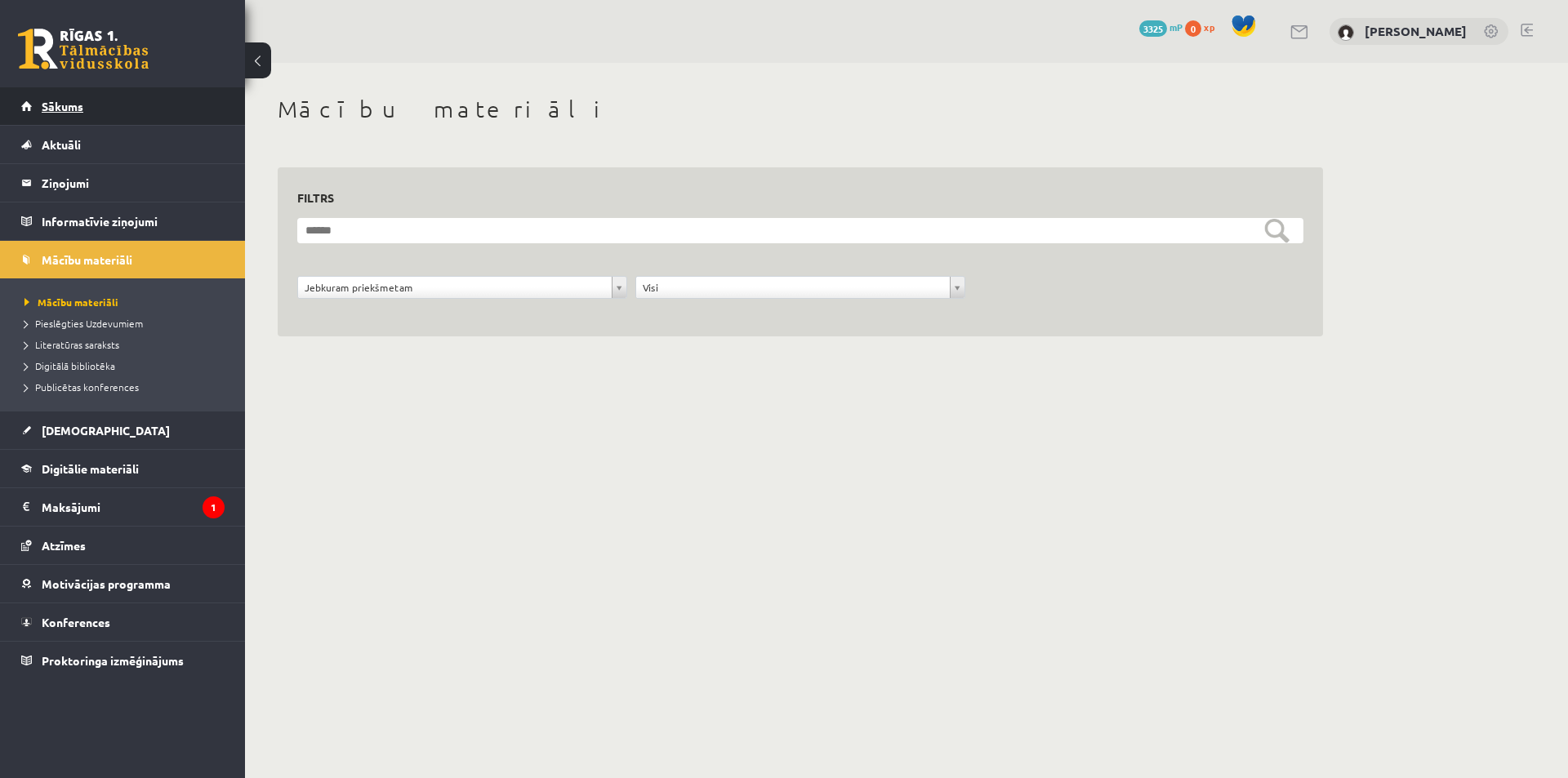
click at [91, 97] on link "Sākums" at bounding box center [122, 106] width 203 height 38
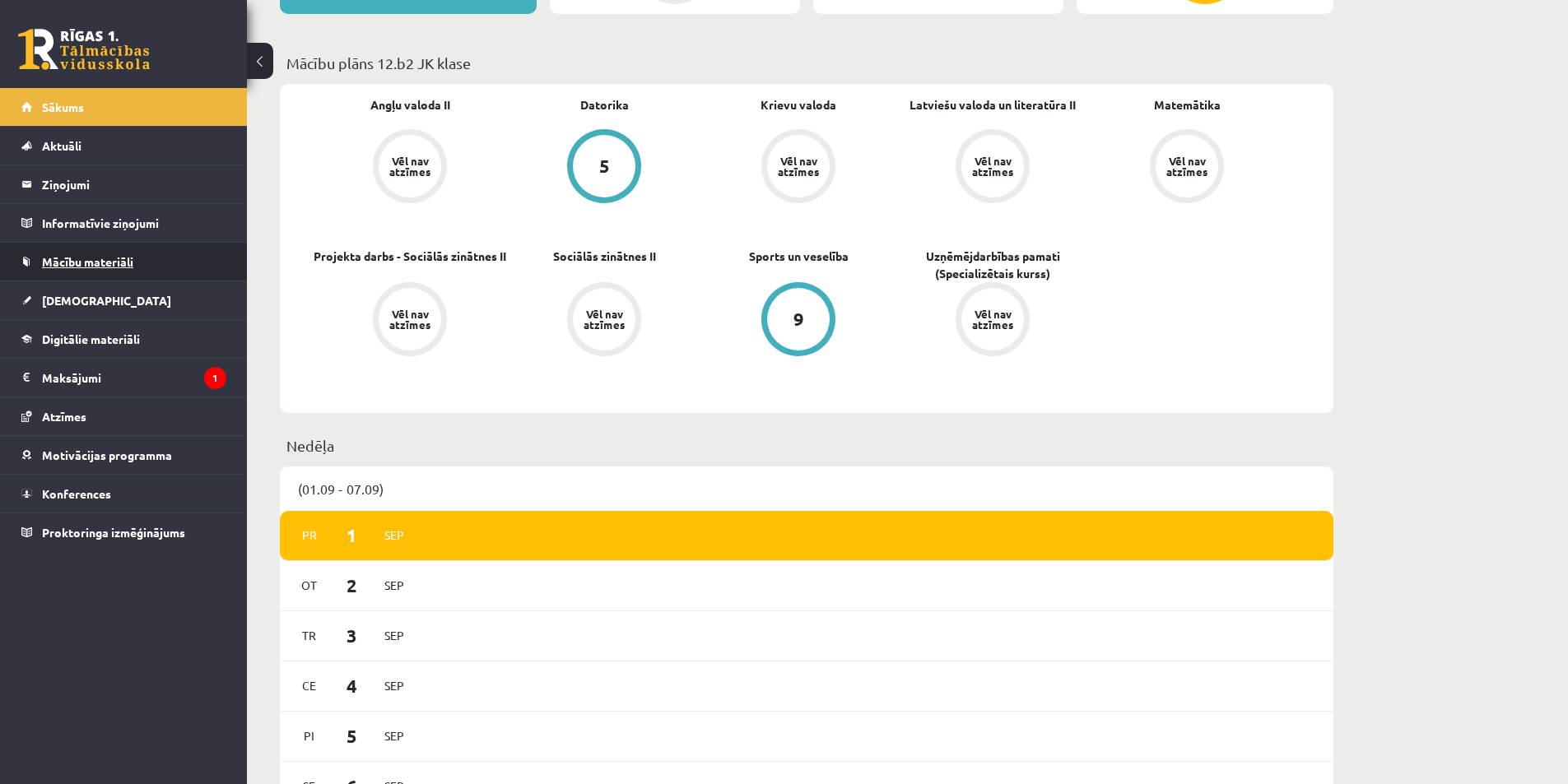
scroll to position [412, 0]
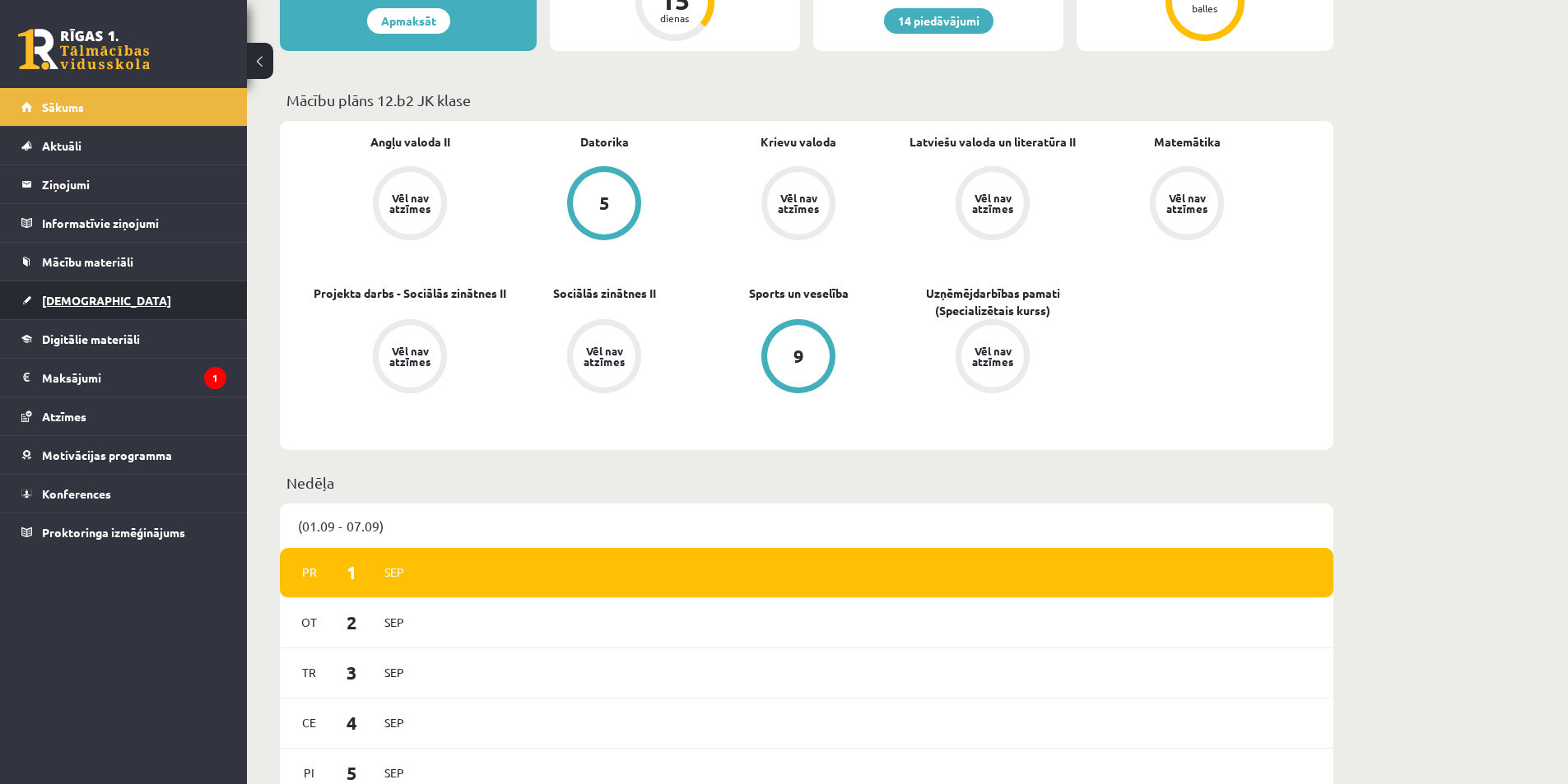
click at [83, 300] on span "[DEMOGRAPHIC_DATA]" at bounding box center [106, 300] width 129 height 15
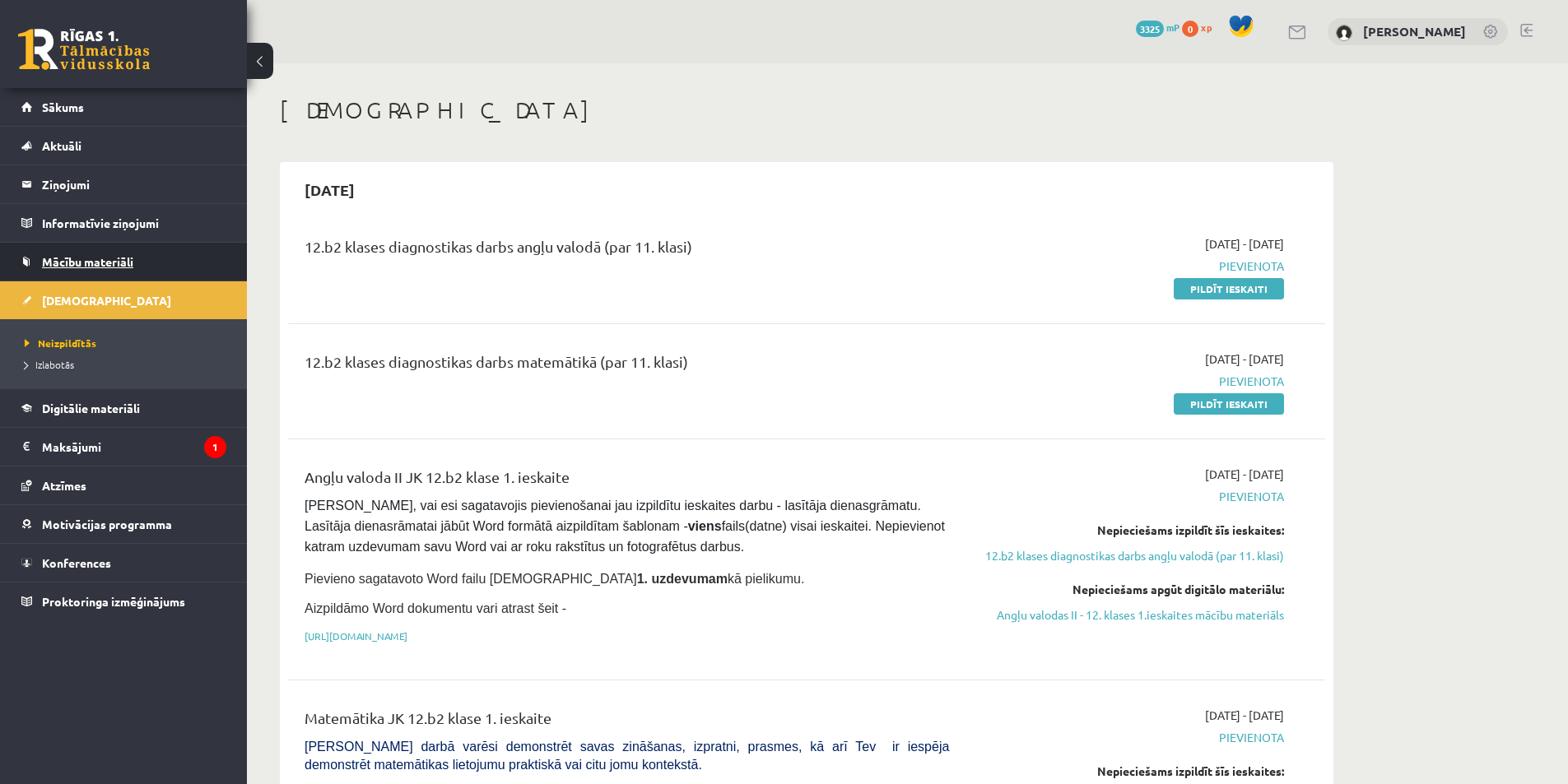
click at [97, 251] on link "Mācību materiāli" at bounding box center [123, 262] width 205 height 38
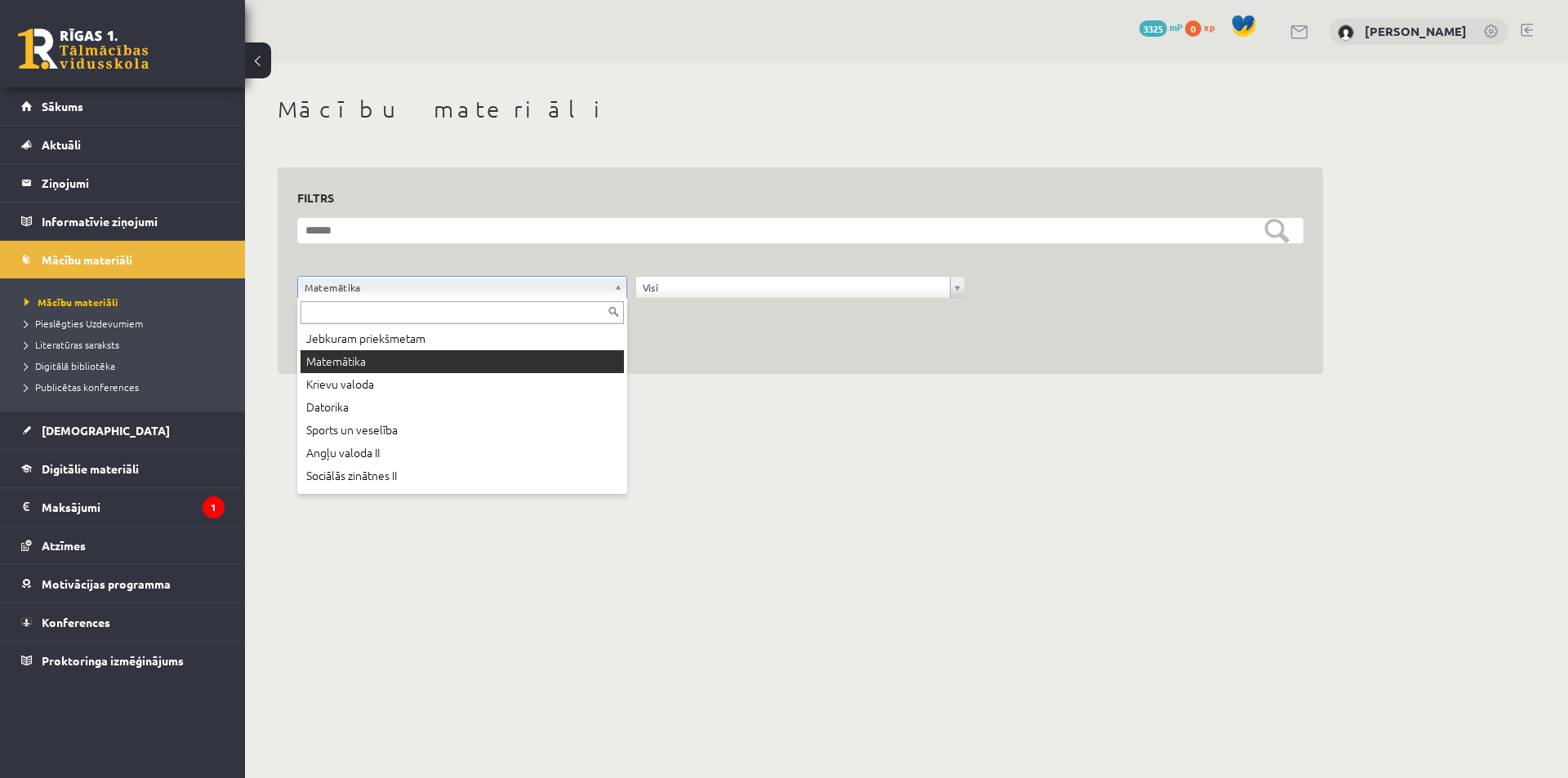
drag, startPoint x: 405, startPoint y: 289, endPoint x: 400, endPoint y: 307, distance: 18.7
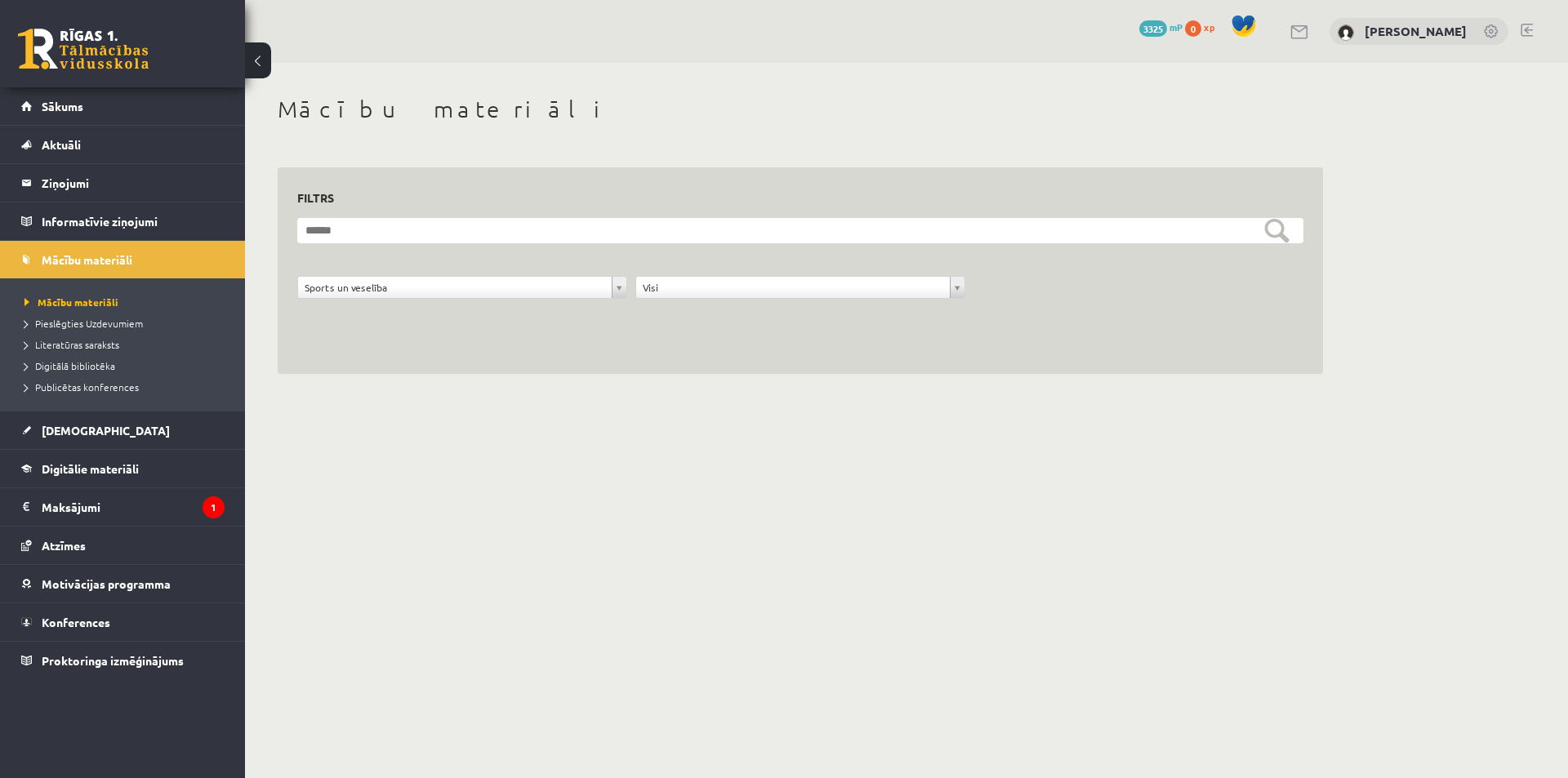
click at [386, 300] on div "**********" at bounding box center [462, 291] width 338 height 31
click at [142, 131] on link "Aktuāli" at bounding box center [122, 144] width 203 height 38
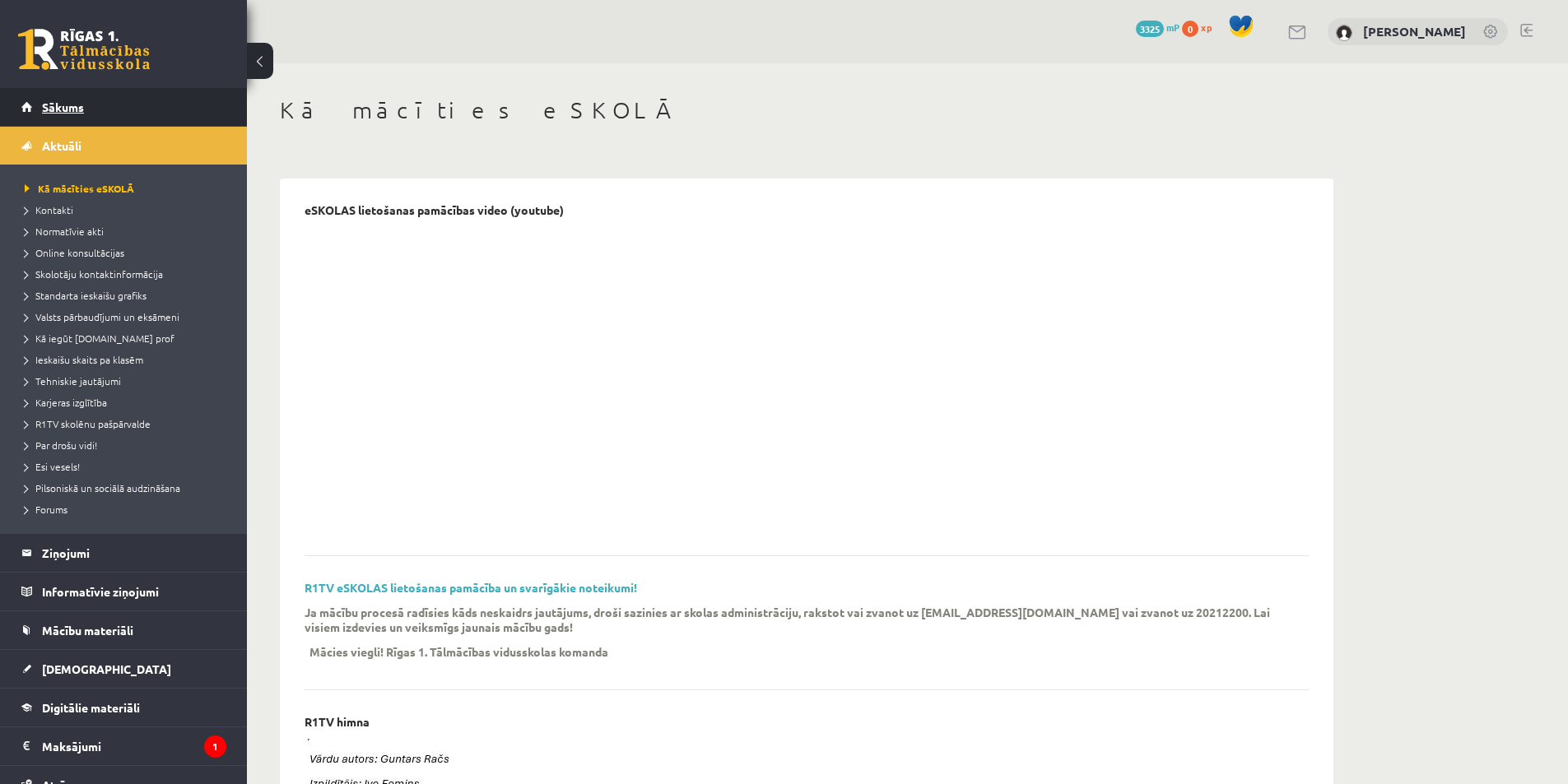
click at [135, 112] on link "Sākums" at bounding box center [123, 106] width 205 height 38
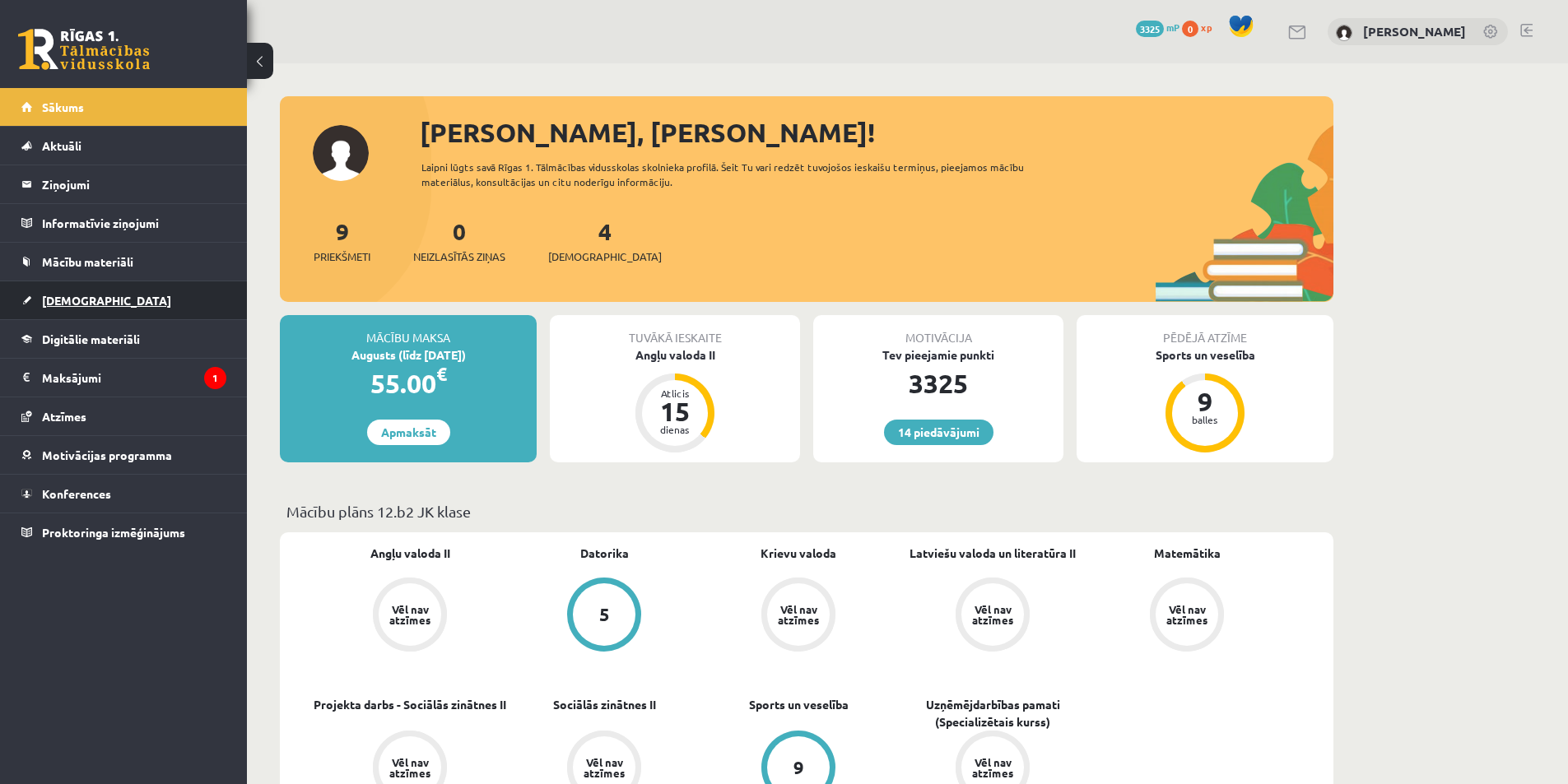
click at [145, 299] on link "[DEMOGRAPHIC_DATA]" at bounding box center [123, 300] width 205 height 38
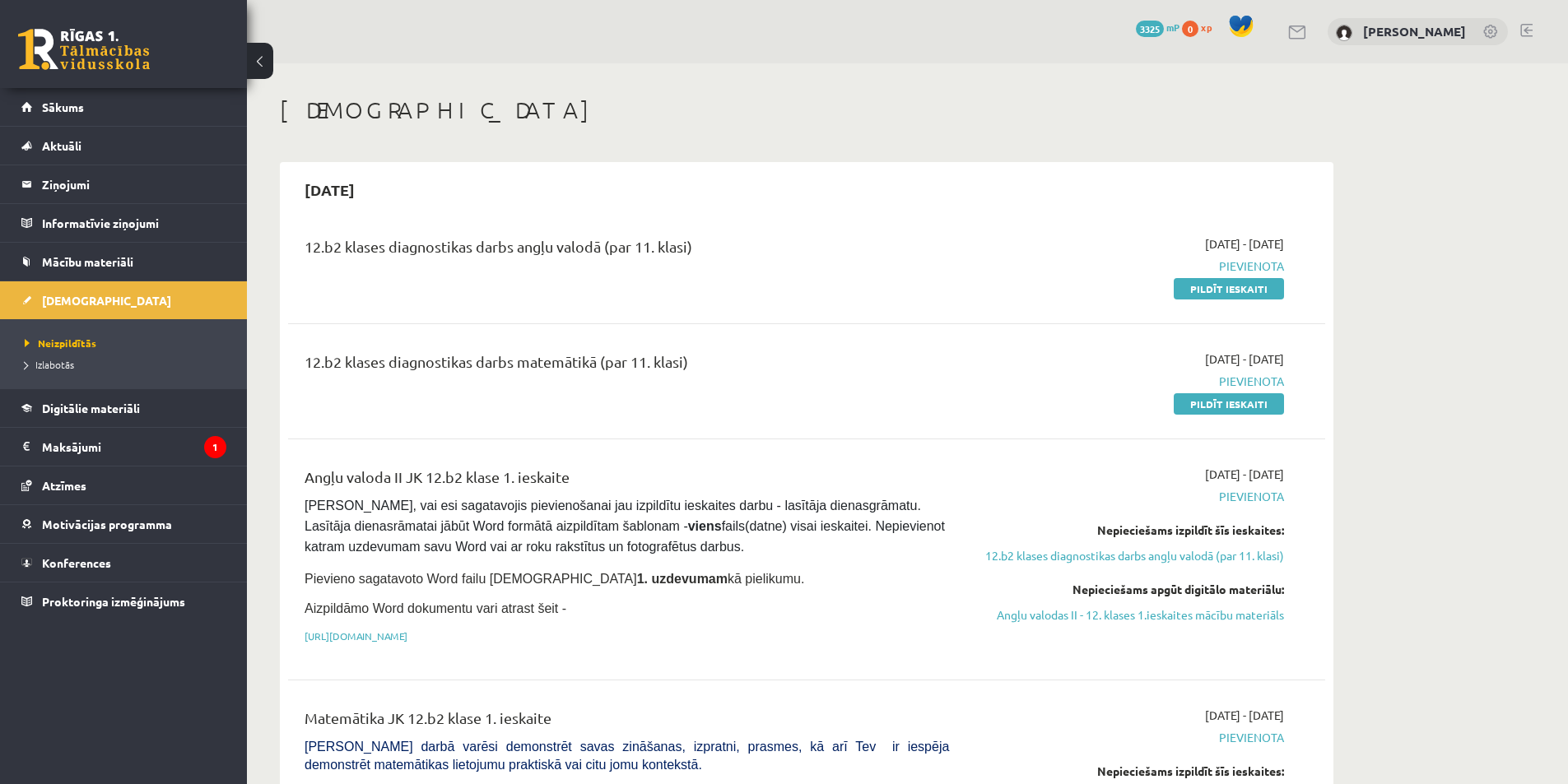
drag, startPoint x: 324, startPoint y: 235, endPoint x: 707, endPoint y: 223, distance: 383.2
click at [707, 223] on div "12.b2 klases diagnostikas darbs angļu valodā (par 11. klasi) [DATE] - [DATE] [G…" at bounding box center [806, 266] width 1037 height 95
drag, startPoint x: 344, startPoint y: 358, endPoint x: 593, endPoint y: 361, distance: 249.0
click at [590, 362] on div "12.b2 klases diagnostikas darbs matemātikā (par 11. klasi)" at bounding box center [626, 365] width 644 height 30
drag, startPoint x: 617, startPoint y: 243, endPoint x: 846, endPoint y: 252, distance: 229.2
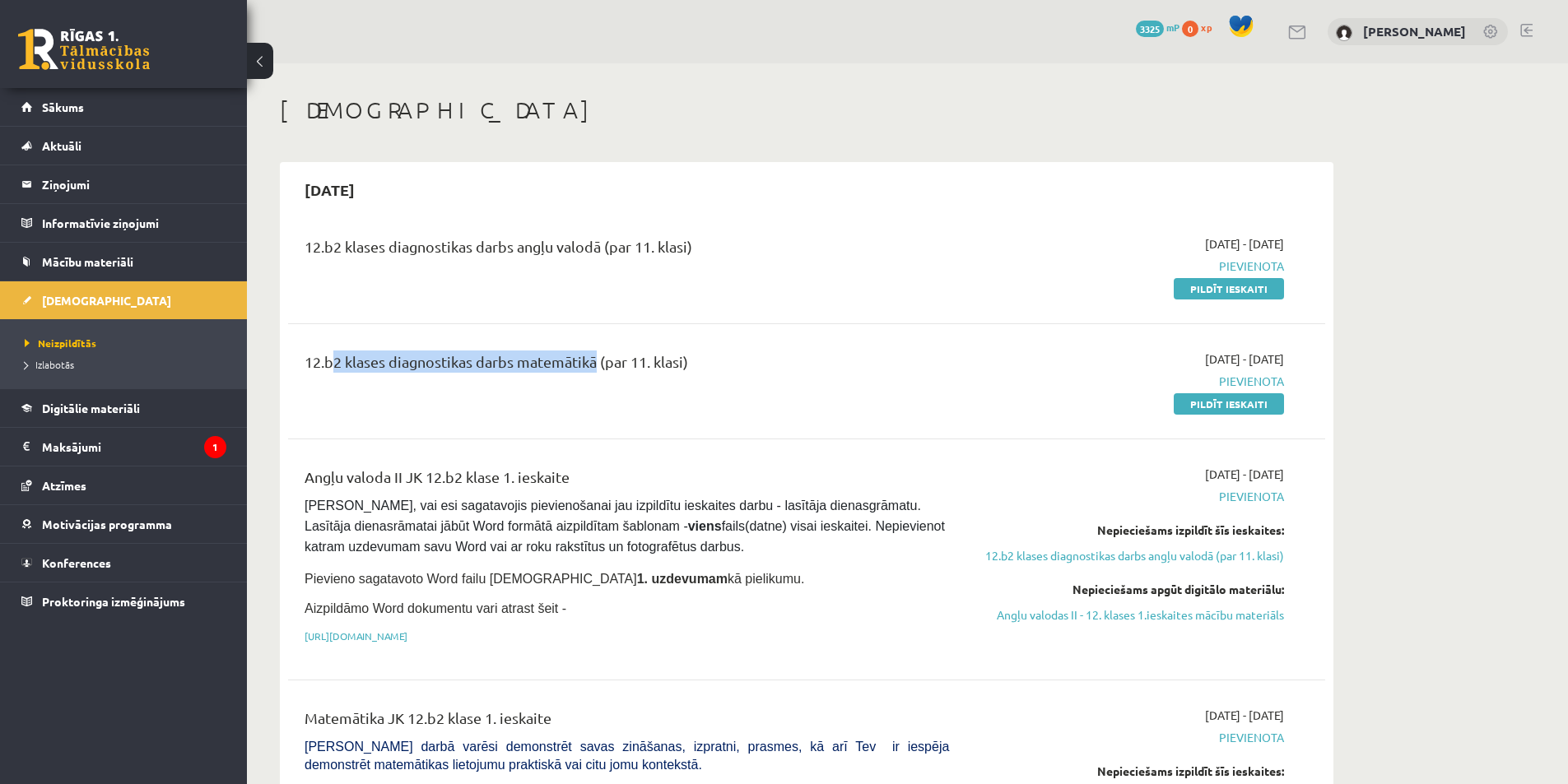
click at [745, 239] on div "12.b2 klases diagnostikas darbs angļu valodā (par 11. klasi) [DATE] - [DATE] [G…" at bounding box center [806, 266] width 1037 height 95
click at [873, 255] on div "12.b2 klases diagnostikas darbs angļu valodā (par 11. klasi)" at bounding box center [626, 250] width 644 height 30
